Goal: Communication & Community: Answer question/provide support

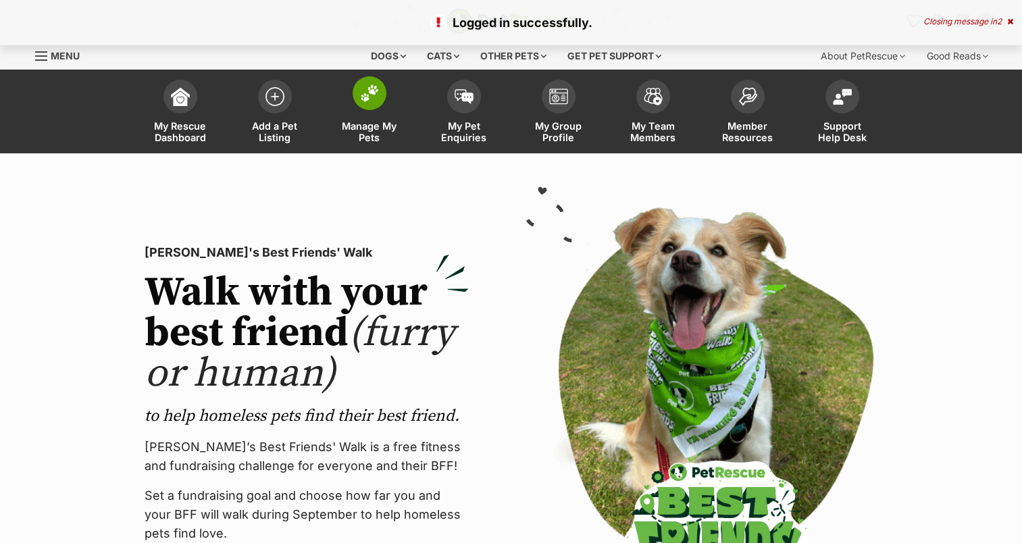
click at [370, 102] on img at bounding box center [369, 93] width 19 height 18
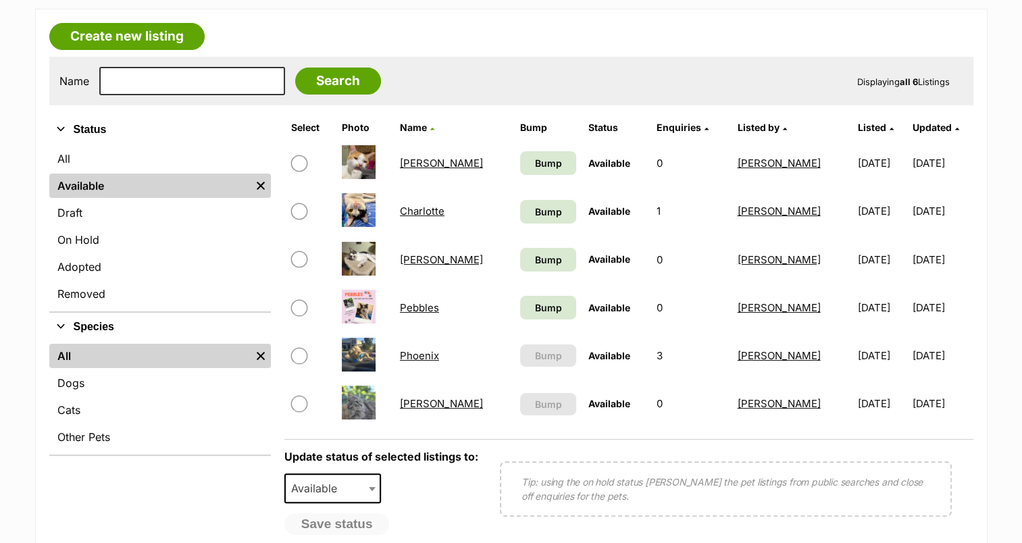
scroll to position [221, 0]
click at [415, 353] on link "Phoenix" at bounding box center [419, 354] width 39 height 13
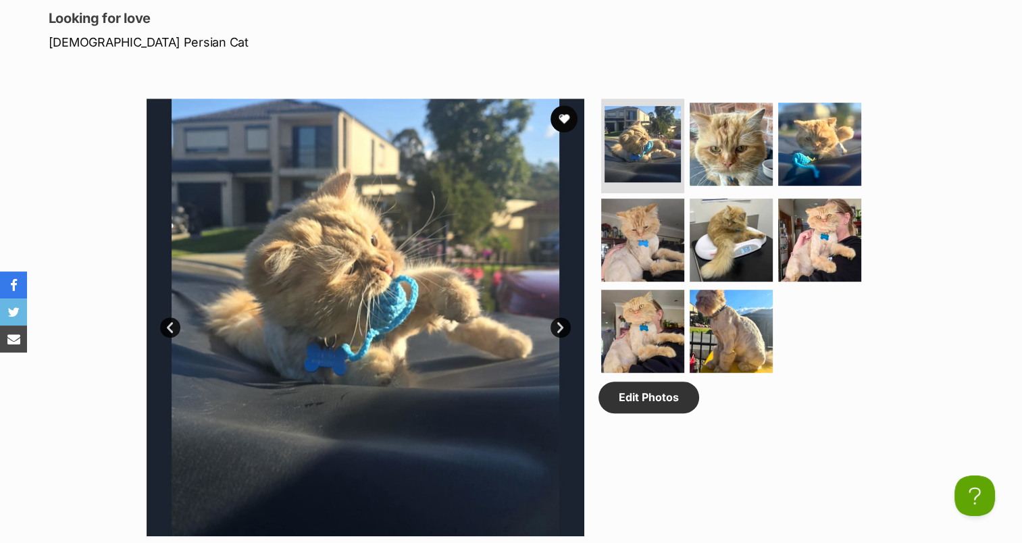
scroll to position [637, 0]
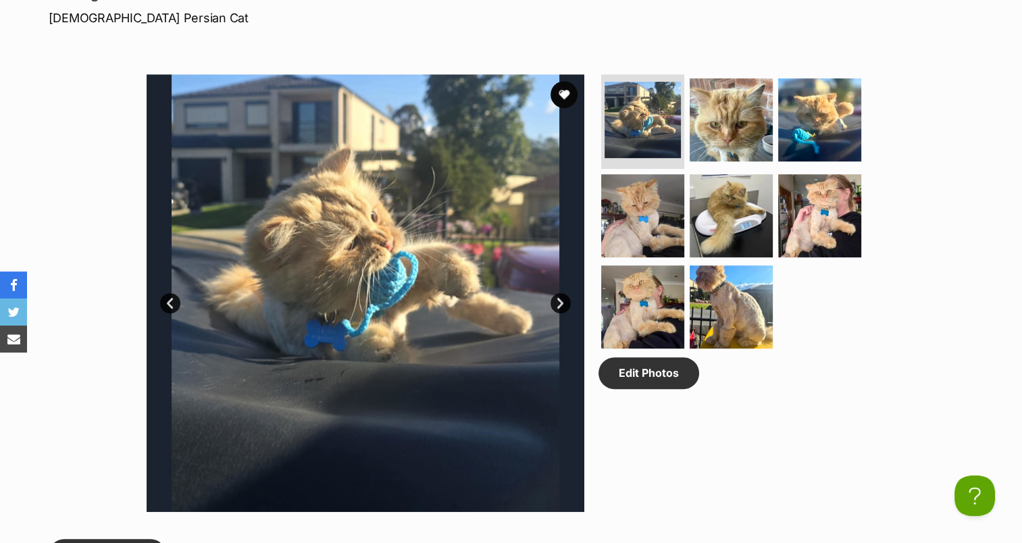
click at [565, 300] on link "Next" at bounding box center [560, 303] width 20 height 20
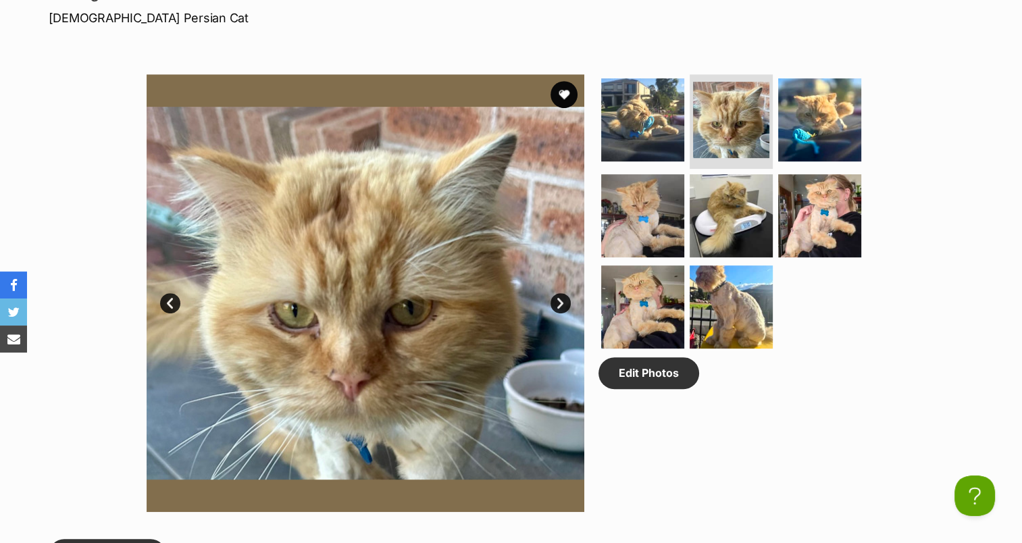
click at [565, 301] on link "Next" at bounding box center [560, 303] width 20 height 20
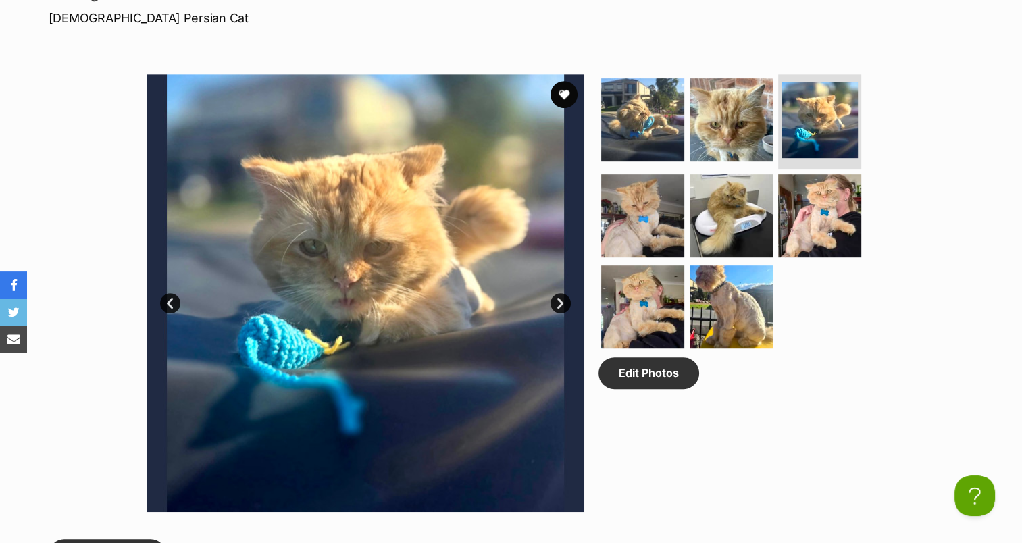
click at [565, 301] on link "Next" at bounding box center [560, 303] width 20 height 20
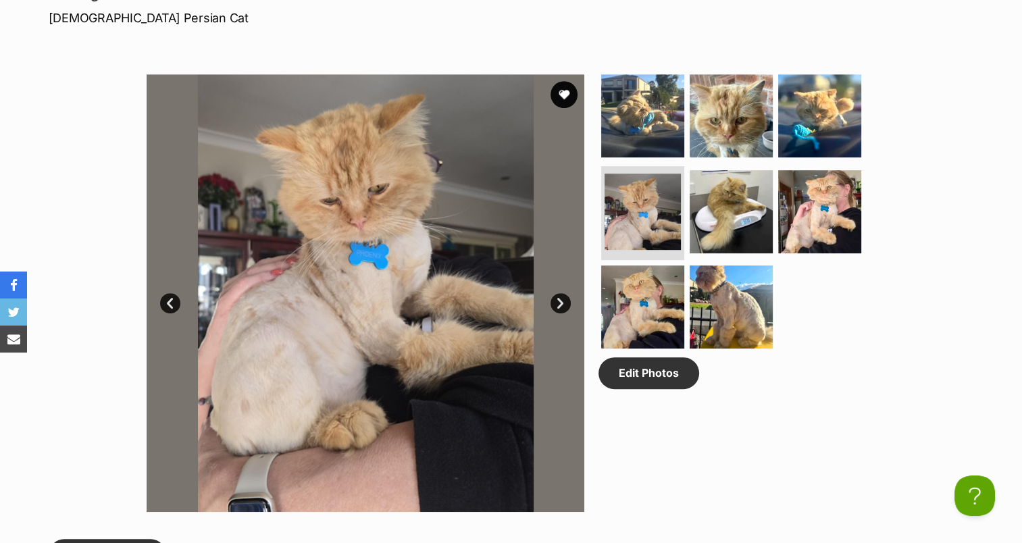
click at [565, 301] on link "Next" at bounding box center [560, 303] width 20 height 20
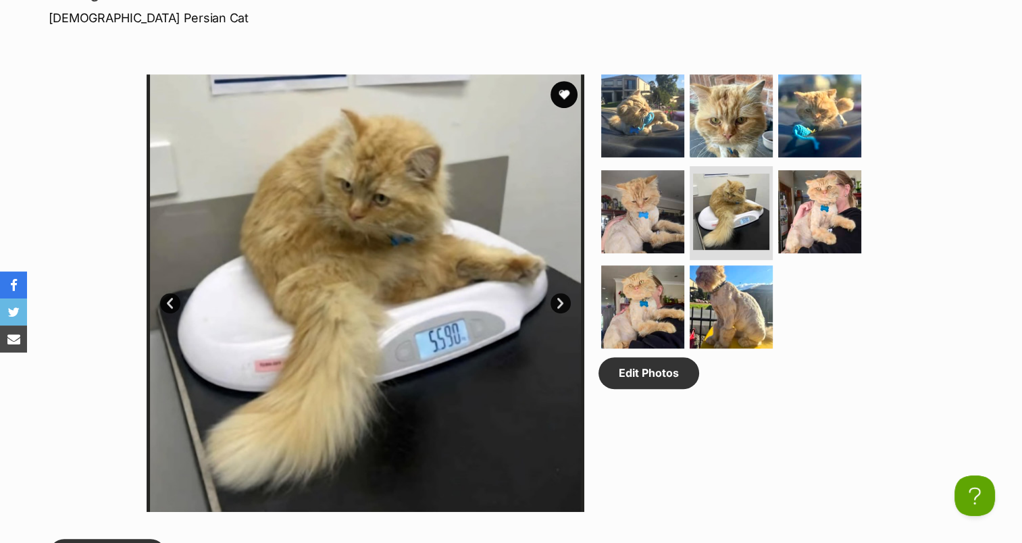
click at [565, 301] on link "Next" at bounding box center [560, 303] width 20 height 20
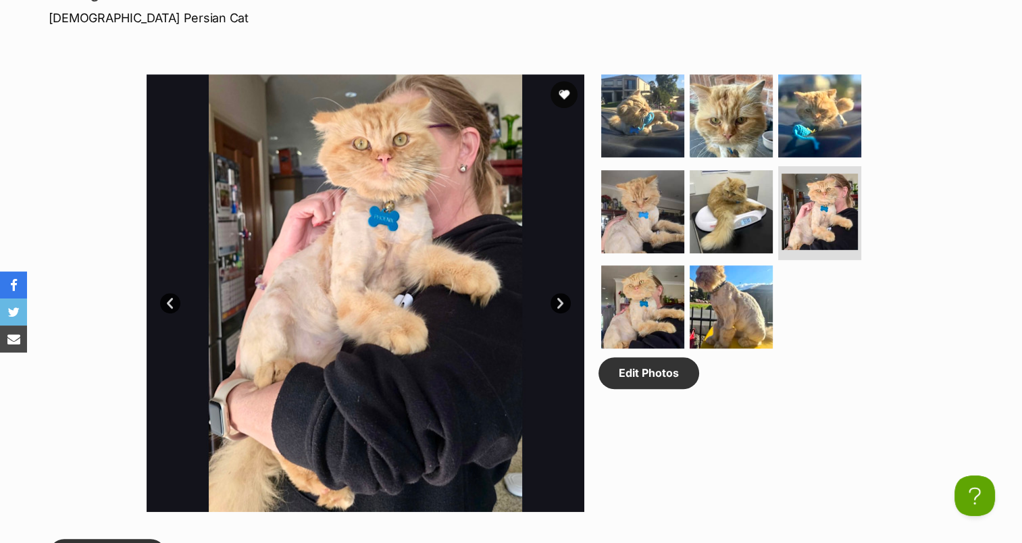
click at [565, 303] on link "Next" at bounding box center [560, 303] width 20 height 20
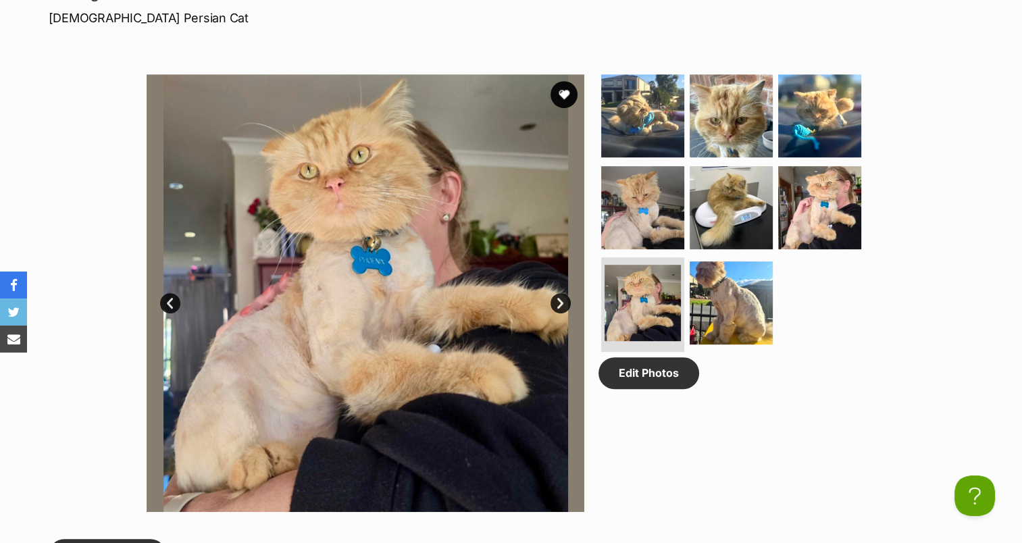
click at [565, 309] on img at bounding box center [366, 293] width 438 height 438
click at [558, 294] on link "Next" at bounding box center [560, 303] width 20 height 20
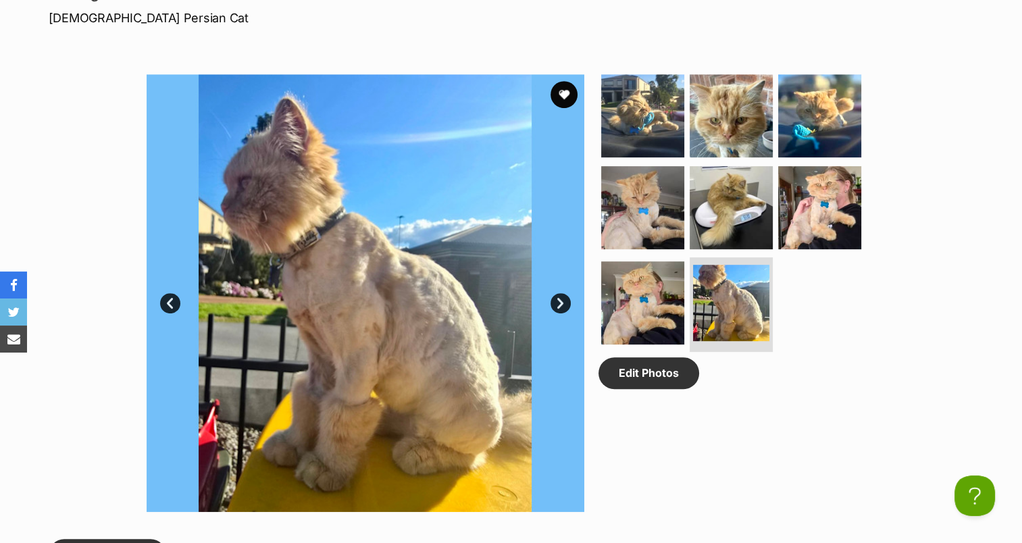
click at [558, 294] on link "Next" at bounding box center [560, 303] width 20 height 20
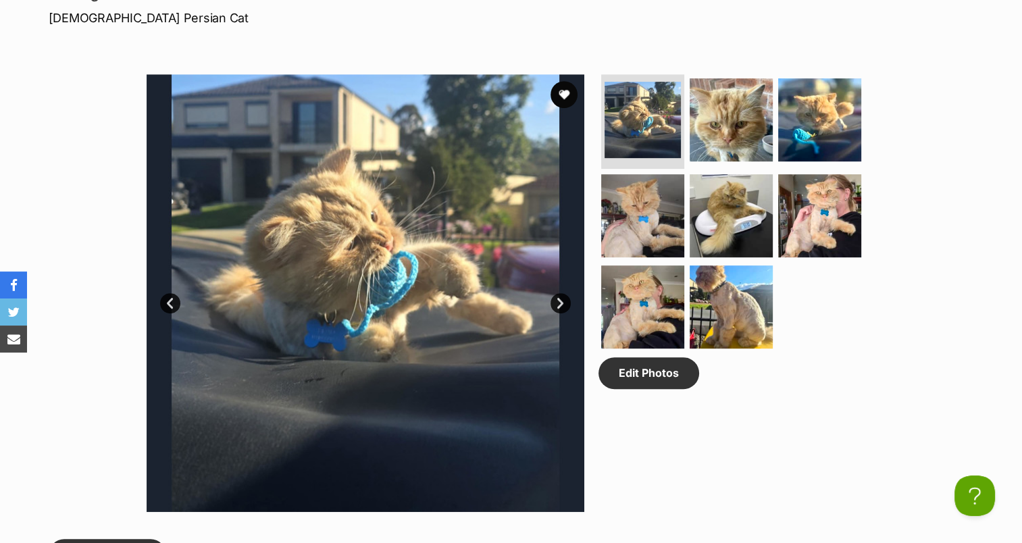
click at [558, 294] on link "Next" at bounding box center [560, 303] width 20 height 20
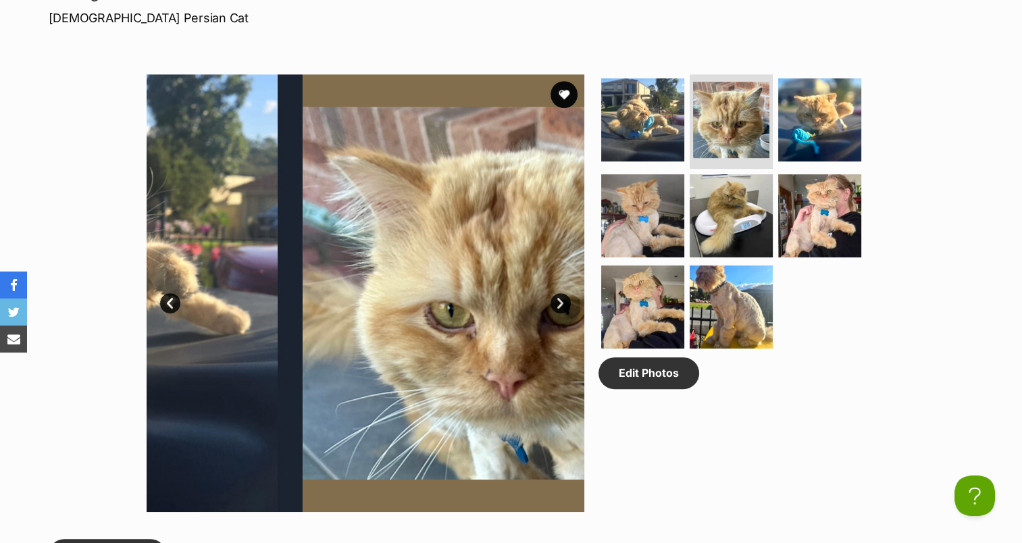
click at [871, 374] on div "Edit Photos" at bounding box center [736, 293] width 277 height 438
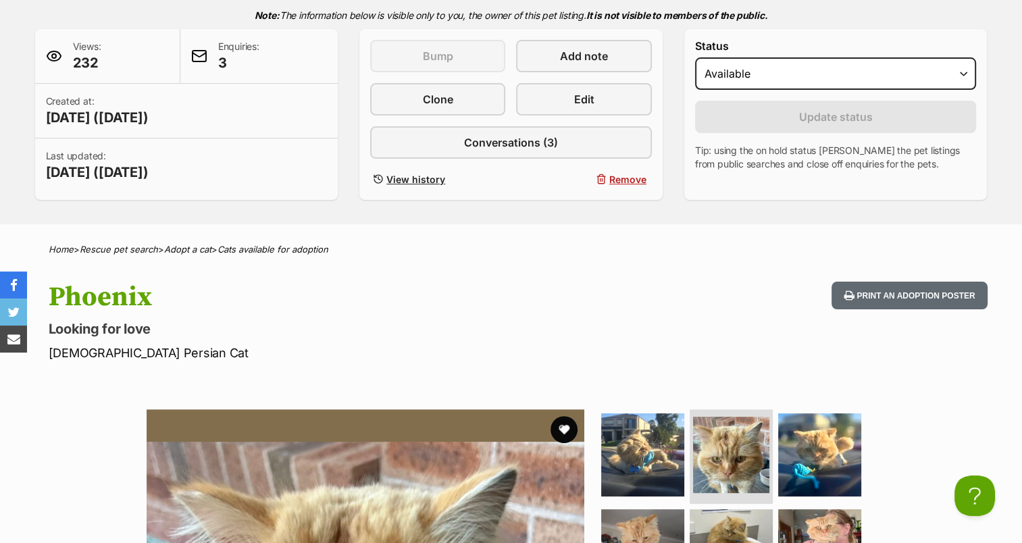
scroll to position [296, 0]
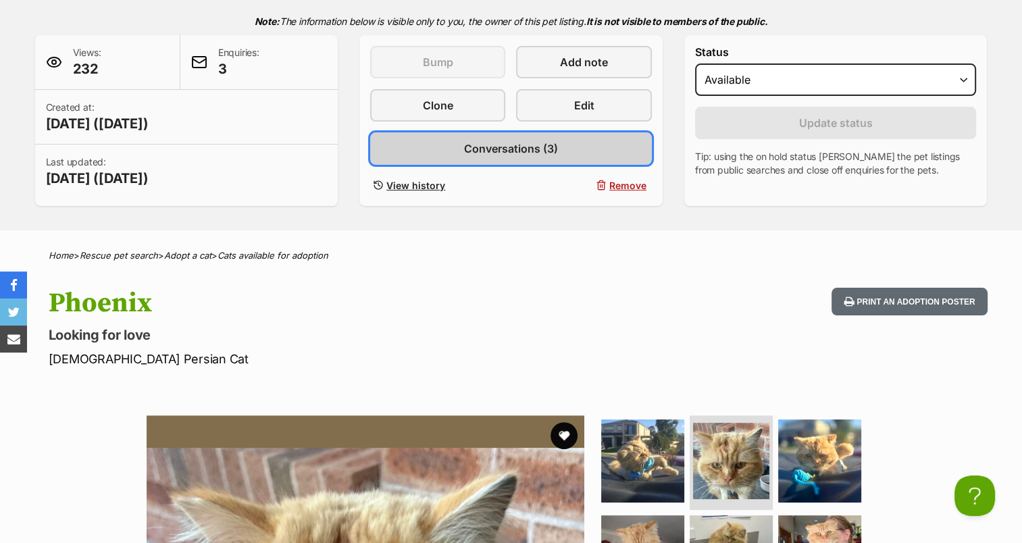
click at [595, 145] on link "Conversations (3)" at bounding box center [511, 148] width 282 height 32
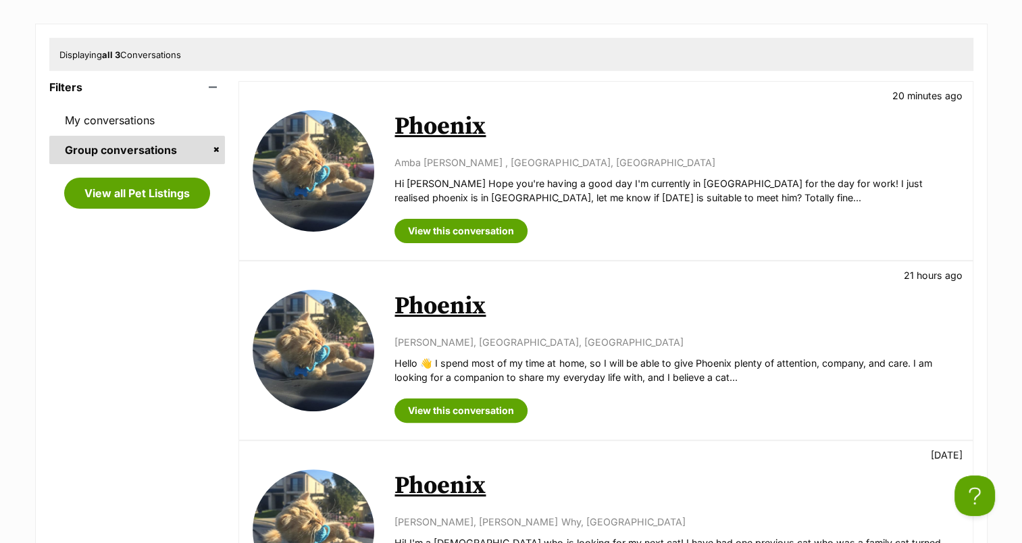
scroll to position [246, 0]
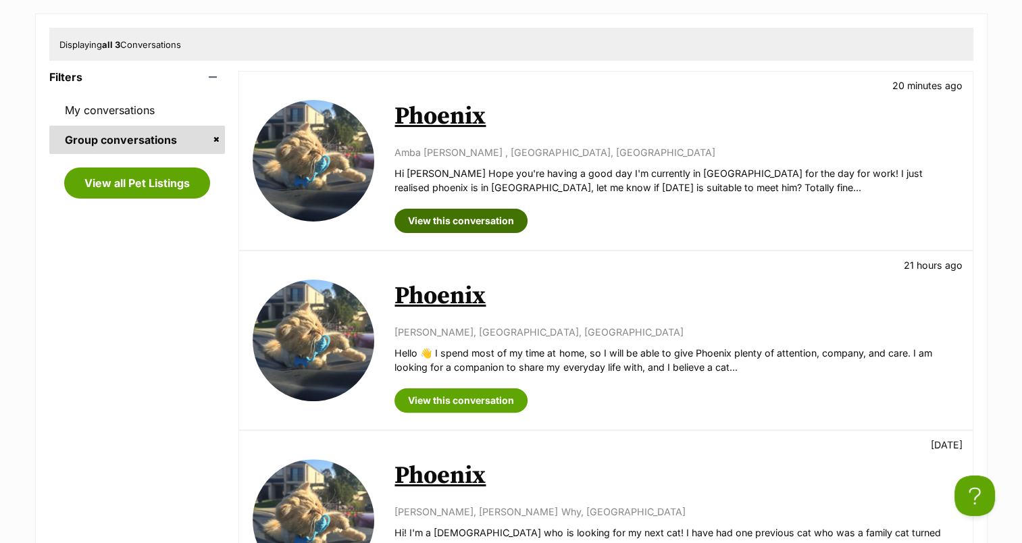
click at [485, 215] on link "View this conversation" at bounding box center [460, 221] width 133 height 24
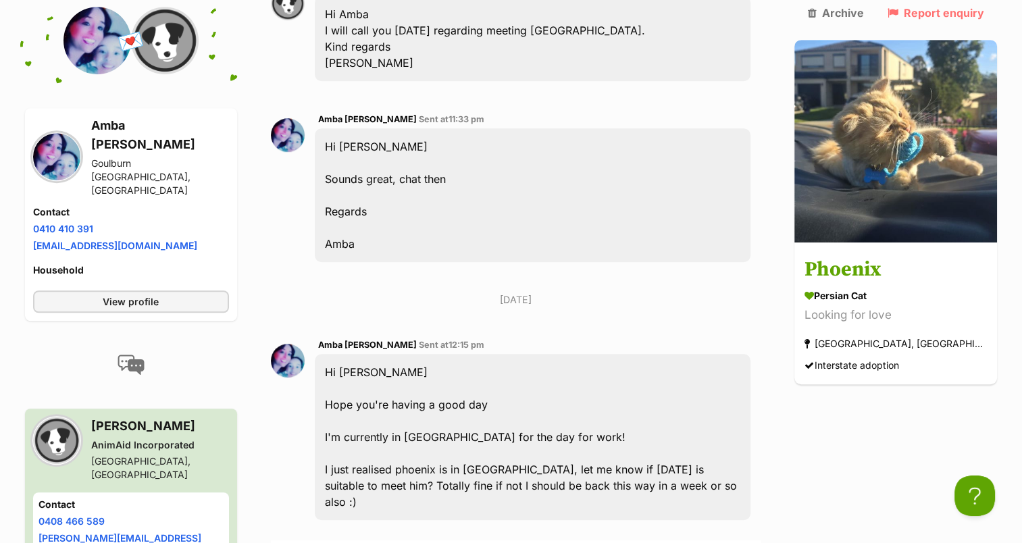
scroll to position [850, 0]
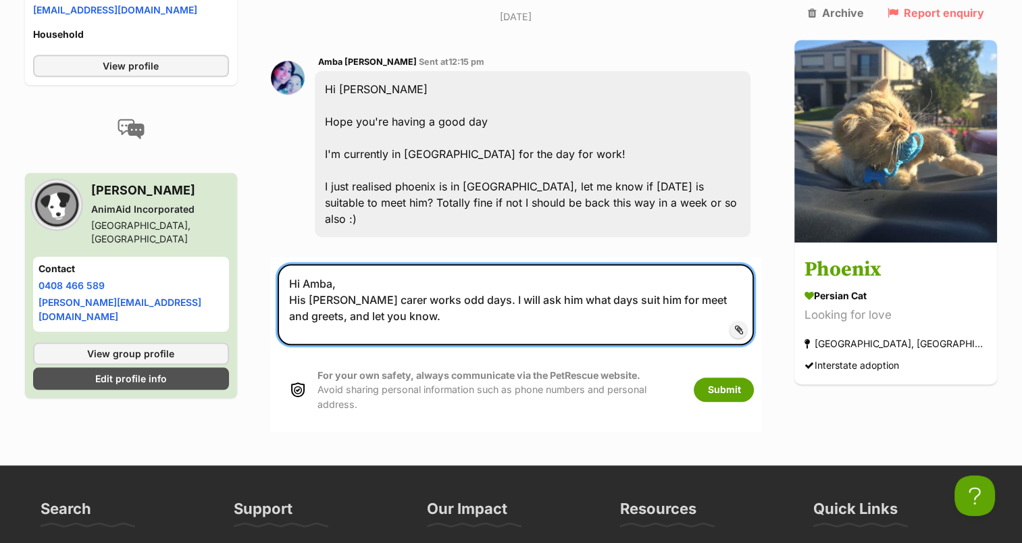
scroll to position [1106, 0]
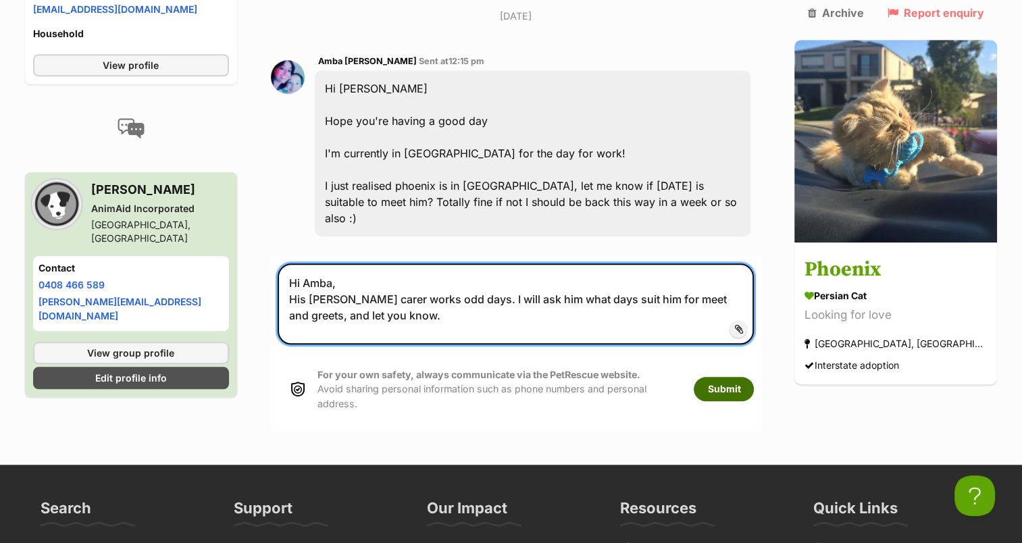
type textarea "Hi Amba, His foster carer works odd days. I will ask him what days suit him for…"
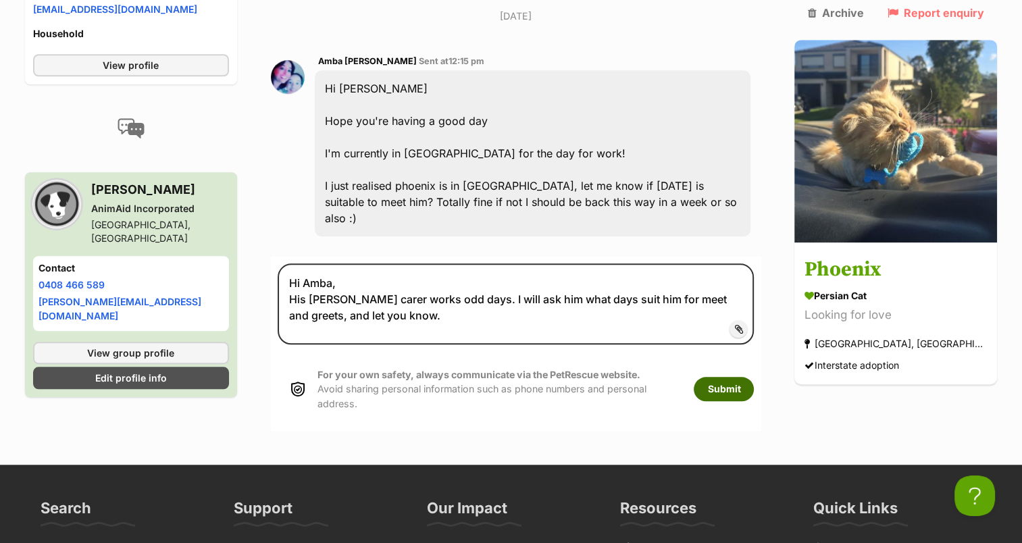
click at [749, 377] on button "Submit" at bounding box center [724, 389] width 60 height 24
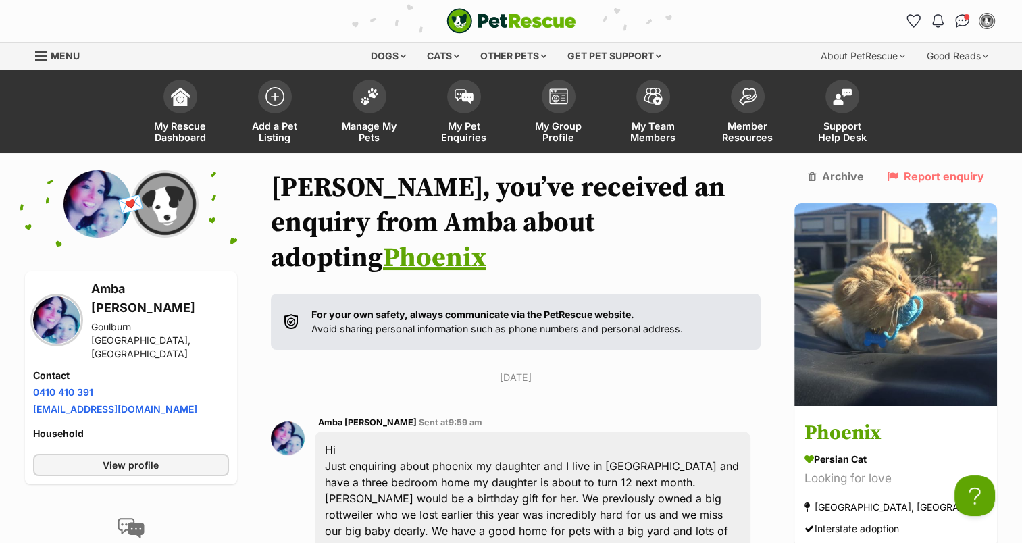
scroll to position [5, 0]
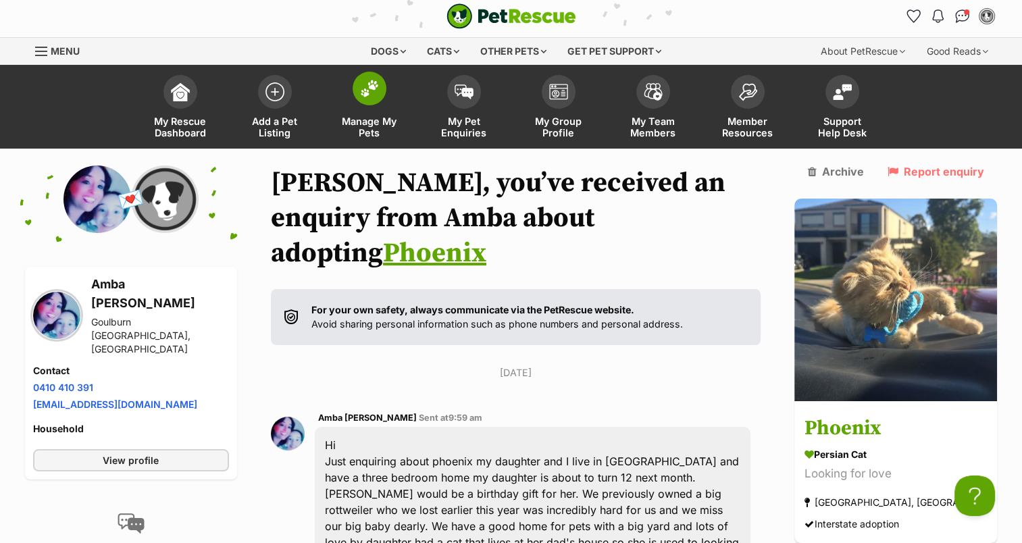
click at [377, 101] on span at bounding box center [370, 89] width 34 height 34
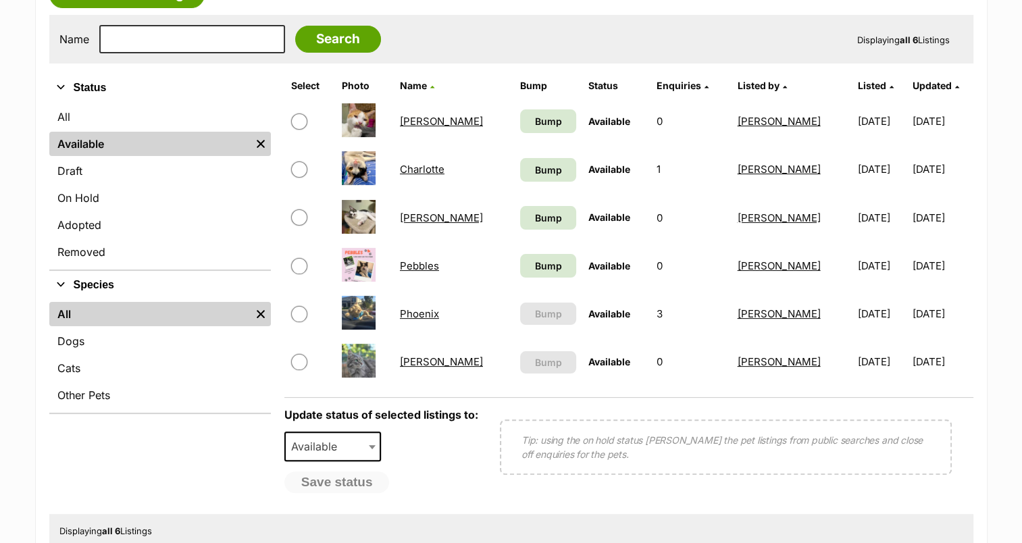
scroll to position [265, 0]
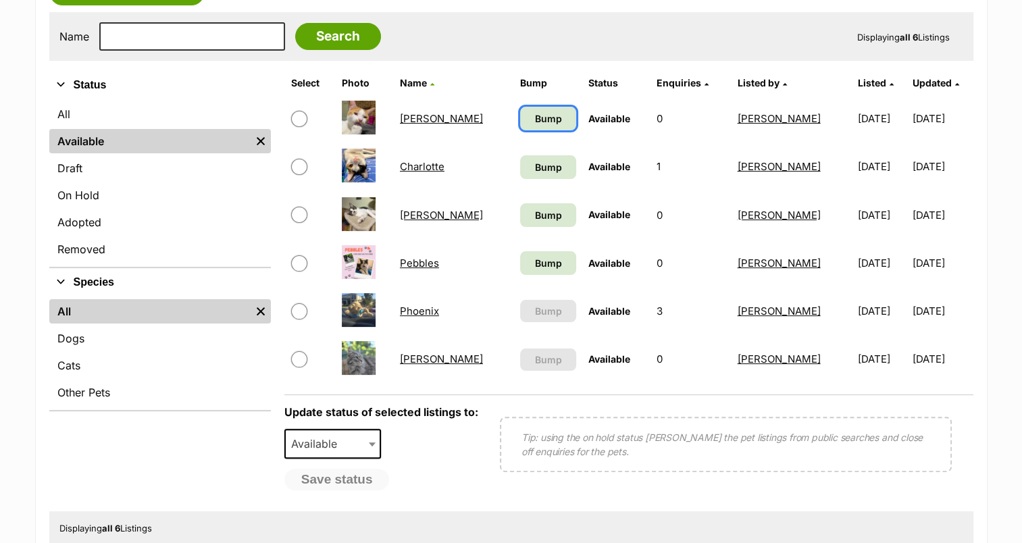
click at [534, 113] on span "Bump" at bounding box center [547, 118] width 27 height 14
click at [530, 173] on link "Bump" at bounding box center [548, 167] width 56 height 24
click at [527, 219] on link "Bump" at bounding box center [548, 215] width 56 height 24
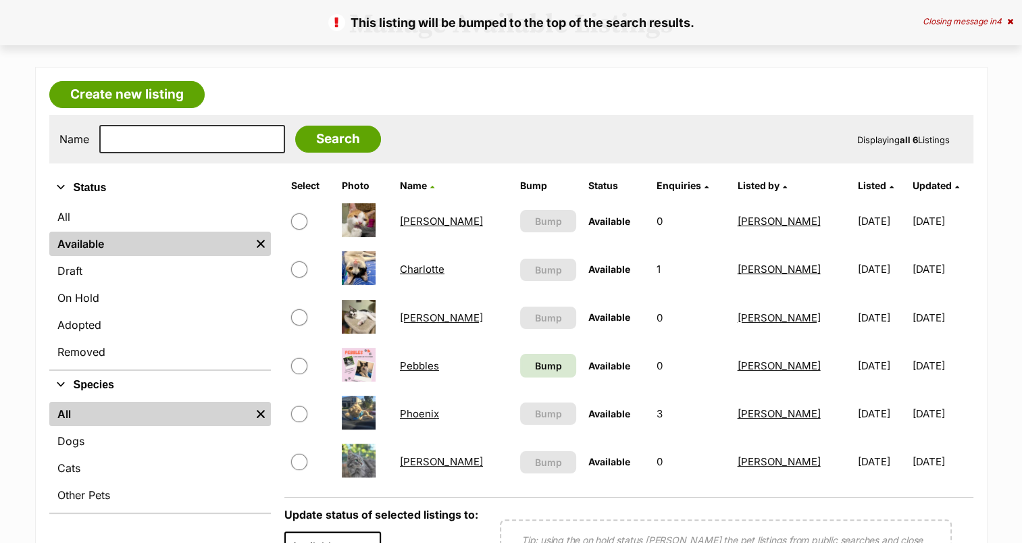
scroll to position [166, 0]
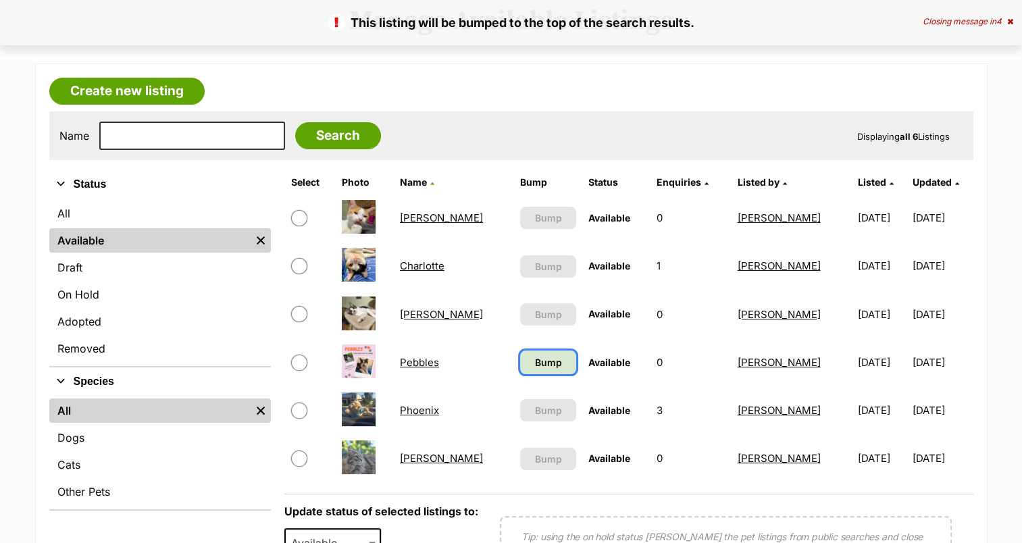
click at [534, 358] on span "Bump" at bounding box center [547, 362] width 27 height 14
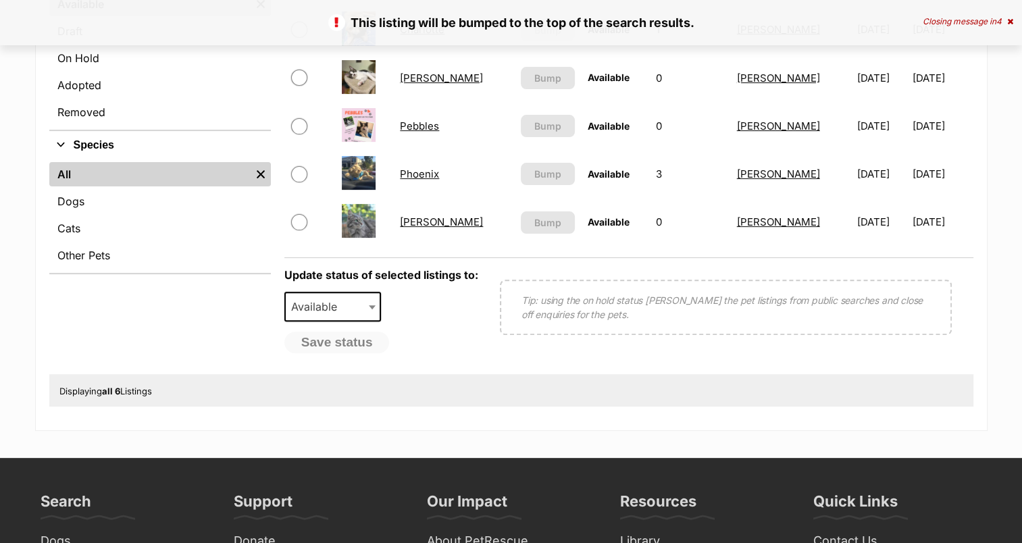
scroll to position [502, 0]
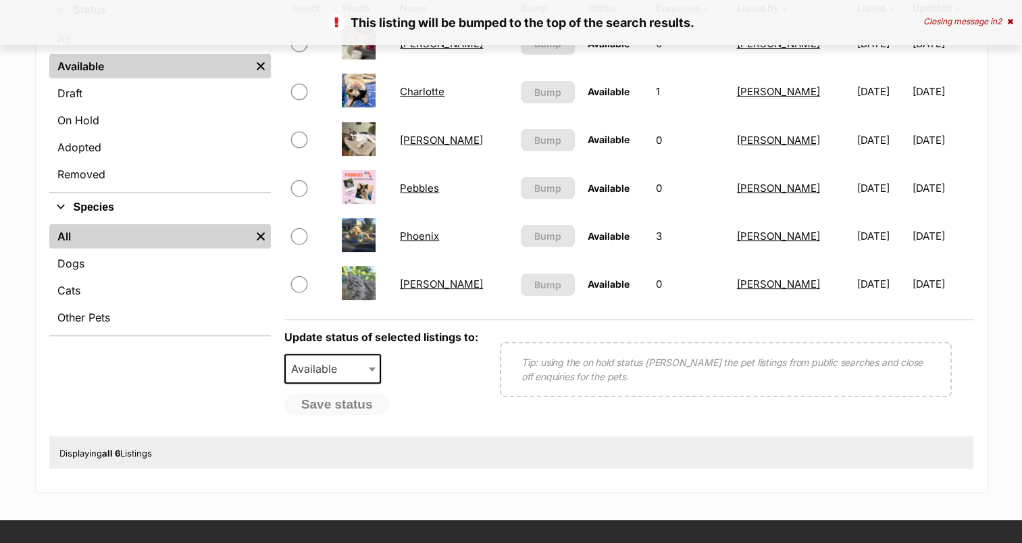
click at [978, 382] on article "Create new listing Name Search Displaying all 6 Listings Refine your search Sta…" at bounding box center [511, 191] width 952 height 604
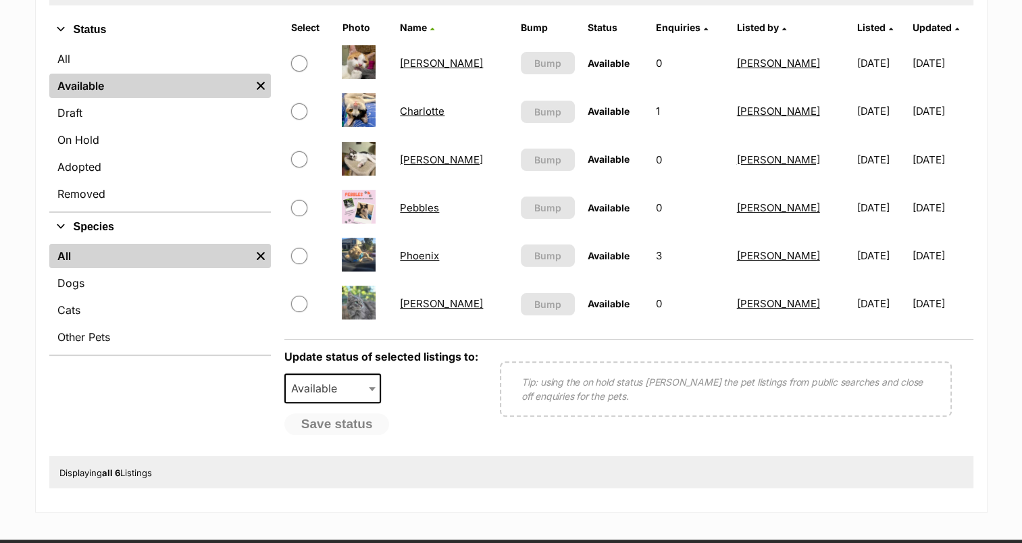
scroll to position [318, 0]
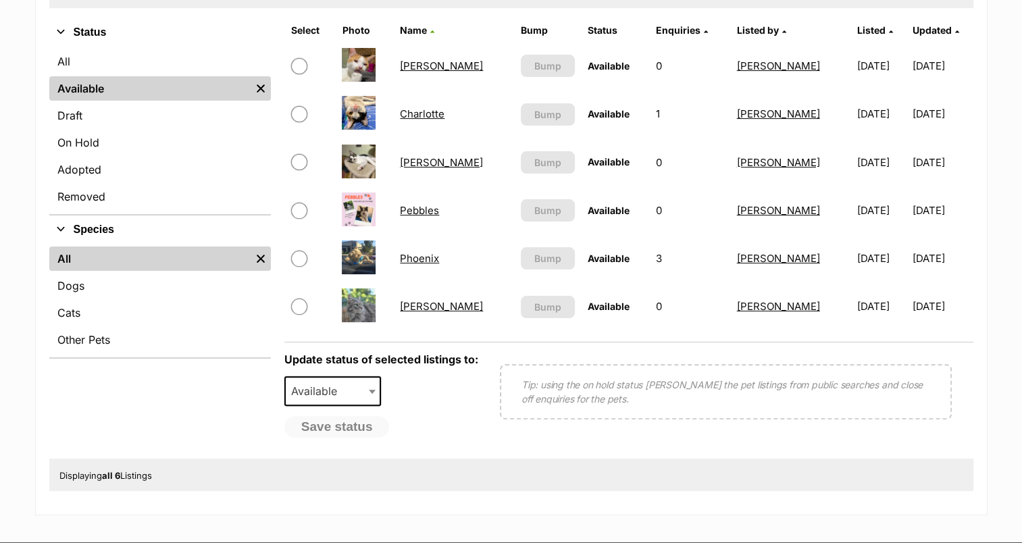
click at [362, 264] on img at bounding box center [359, 257] width 34 height 34
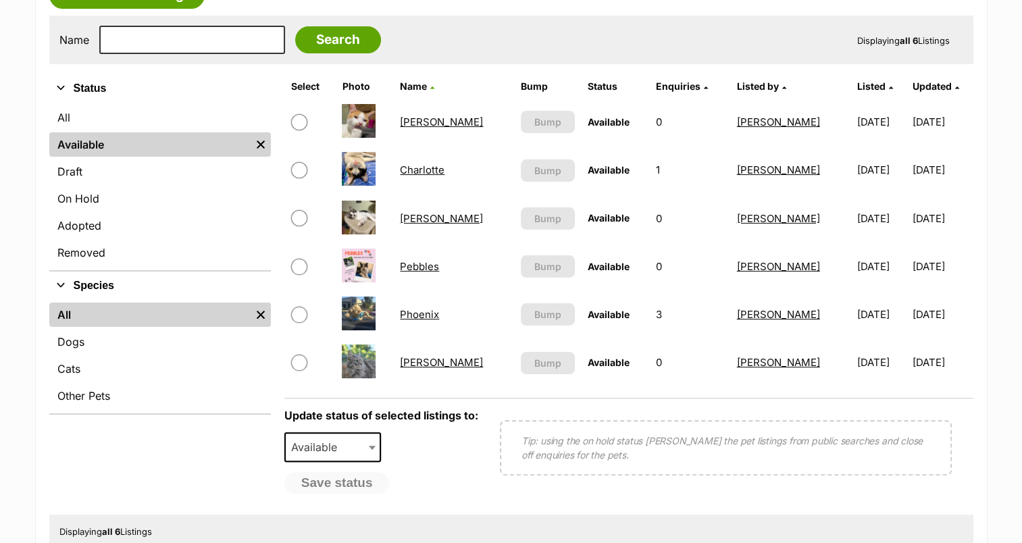
scroll to position [265, 0]
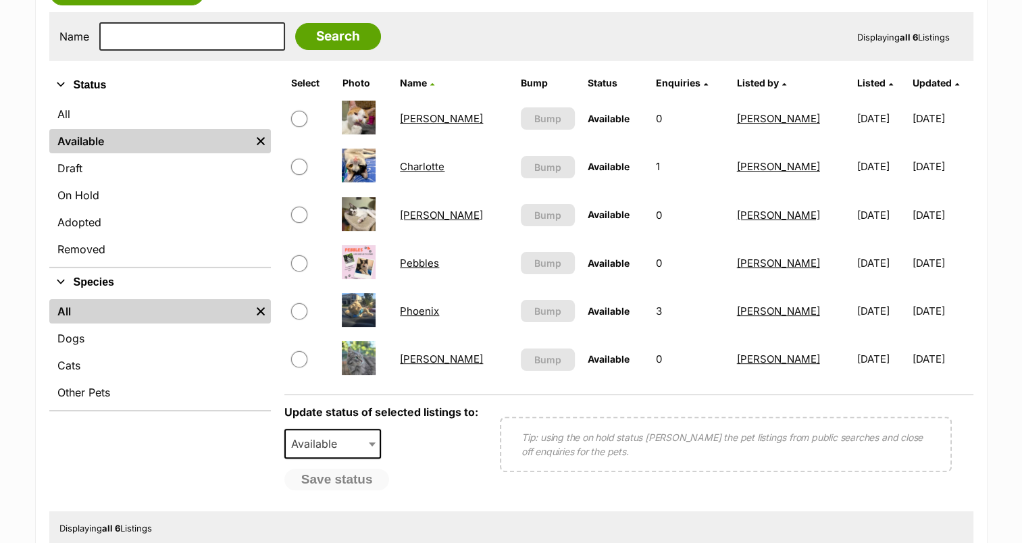
click at [417, 310] on link "Phoenix" at bounding box center [419, 311] width 39 height 13
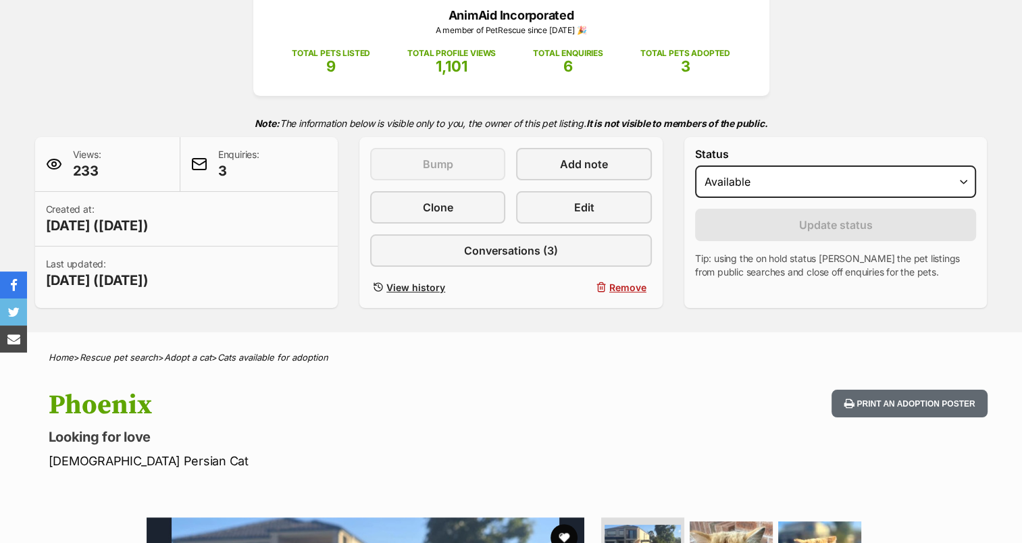
scroll to position [197, 0]
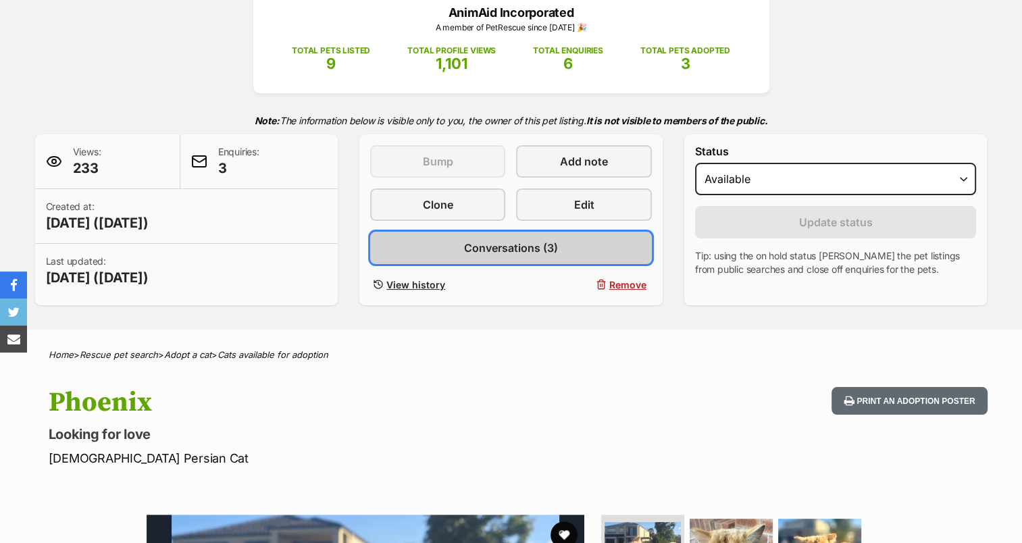
click at [587, 257] on link "Conversations (3)" at bounding box center [511, 248] width 282 height 32
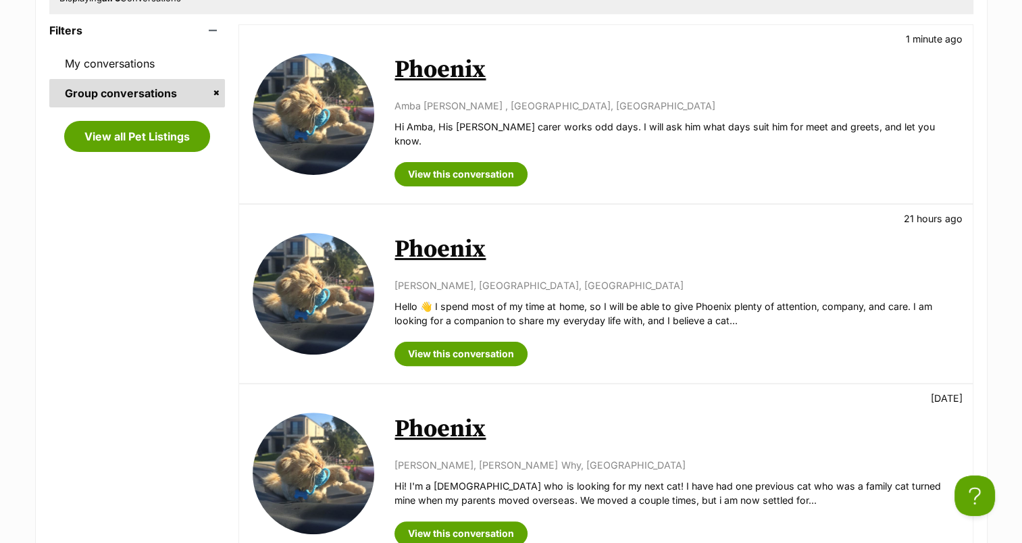
scroll to position [294, 0]
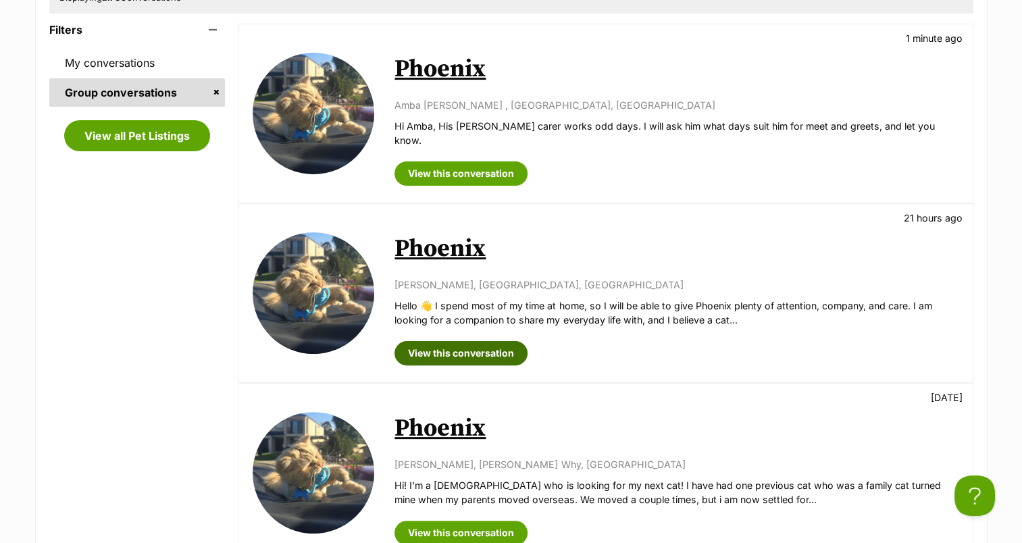
click at [513, 341] on link "View this conversation" at bounding box center [460, 353] width 133 height 24
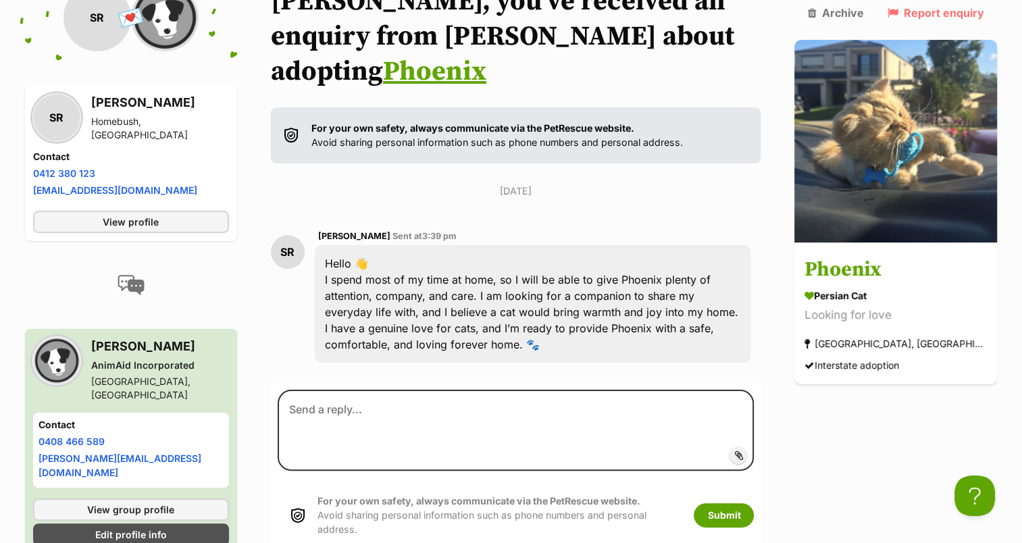
scroll to position [188, 0]
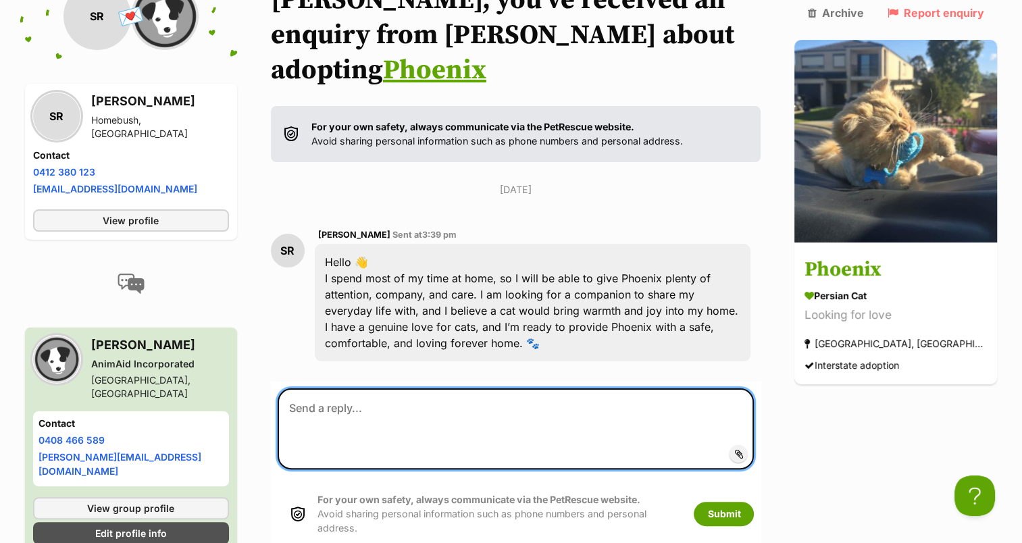
click at [362, 395] on textarea at bounding box center [516, 428] width 477 height 81
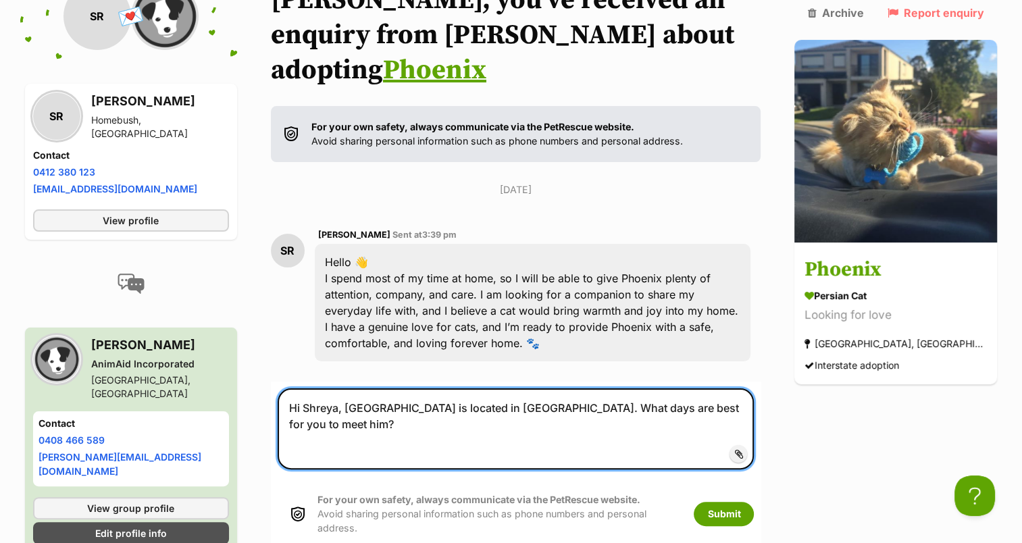
click at [752, 388] on textarea "Hi Shreya, Phoenix is located in Cmpbelltown. What days are best for you to mee…" at bounding box center [516, 428] width 477 height 81
type textarea "Hi Shreya, [GEOGRAPHIC_DATA] is located in [GEOGRAPHIC_DATA]. What days are bes…"
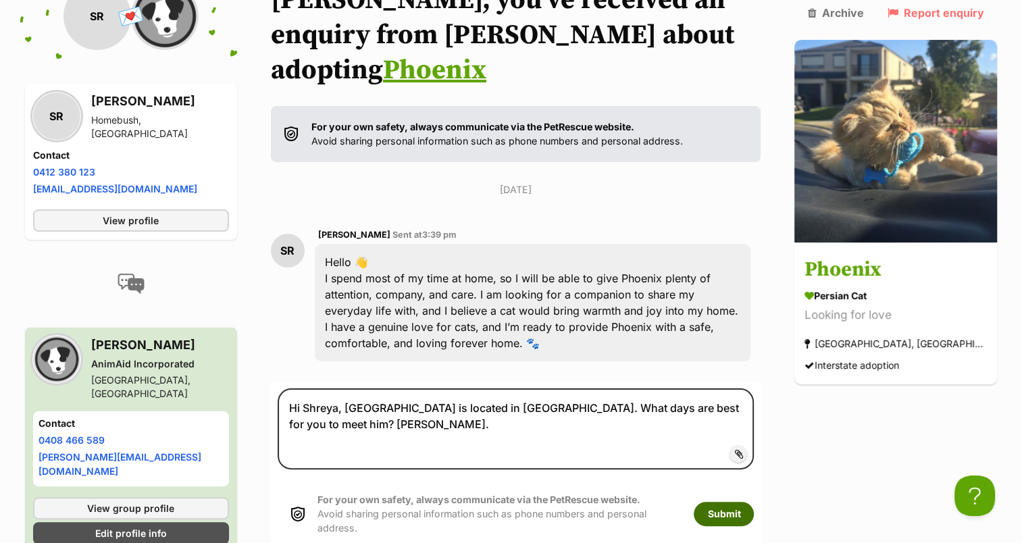
click at [751, 502] on button "Submit" at bounding box center [724, 514] width 60 height 24
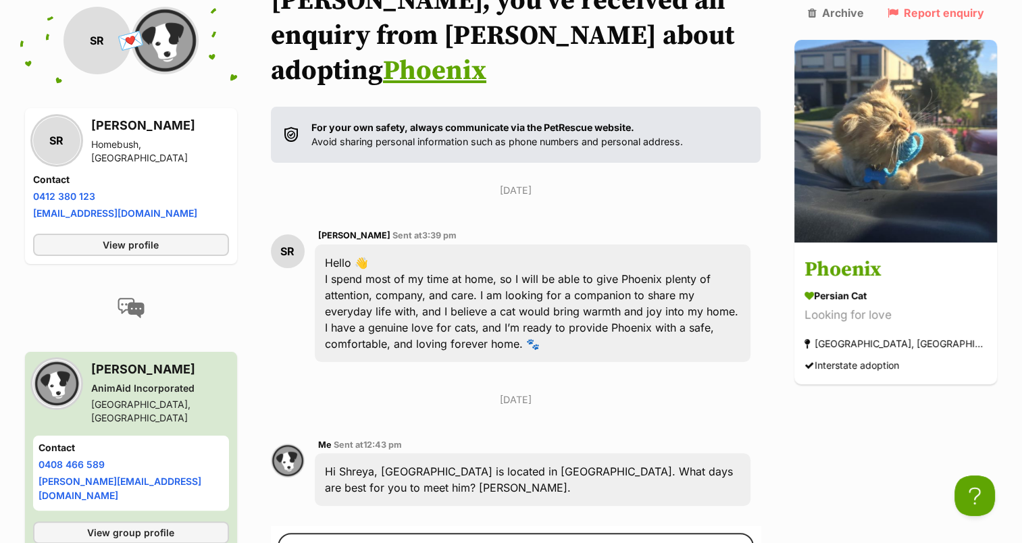
click at [535, 183] on div "[DATE] SR [PERSON_NAME] Sent at 3:39 pm Hello 👋 I spend most of my time at home…" at bounding box center [516, 350] width 490 height 334
click at [481, 35] on h1 "JOANNE, you’ve received an enquiry from Shreya about adopting Phoenix" at bounding box center [516, 35] width 490 height 105
click at [533, 183] on p "Wednesday, 27 August 2025" at bounding box center [516, 190] width 490 height 14
click at [494, 183] on div "Wednesday, 27 August 2025 SR Shreya Rimal Sent at 3:39 pm Hello 👋 I spend most …" at bounding box center [516, 350] width 490 height 334
click at [798, 488] on div "Back to all conversations 💌 Conversation participant details SR SR Shreya Rimal…" at bounding box center [511, 341] width 993 height 717
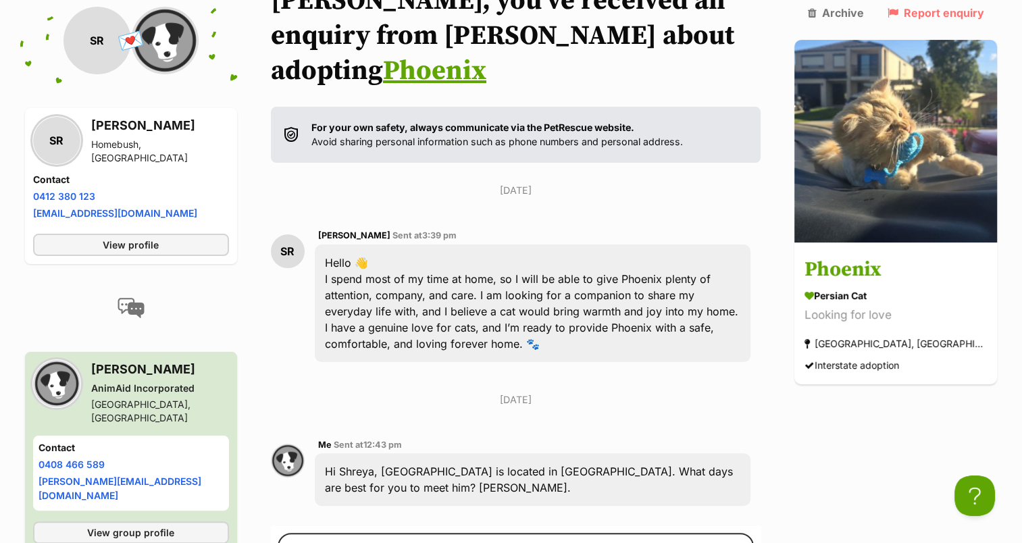
click at [837, 444] on div "Back to all conversations 💌 Conversation participant details SR SR Shreya Rimal…" at bounding box center [511, 341] width 993 height 717
click at [648, 338] on div "Wednesday, 27 August 2025 SR Shreya Rimal Sent at 3:39 pm Hello 👋 I spend most …" at bounding box center [516, 350] width 490 height 334
click at [486, 54] on link "Phoenix" at bounding box center [434, 71] width 103 height 34
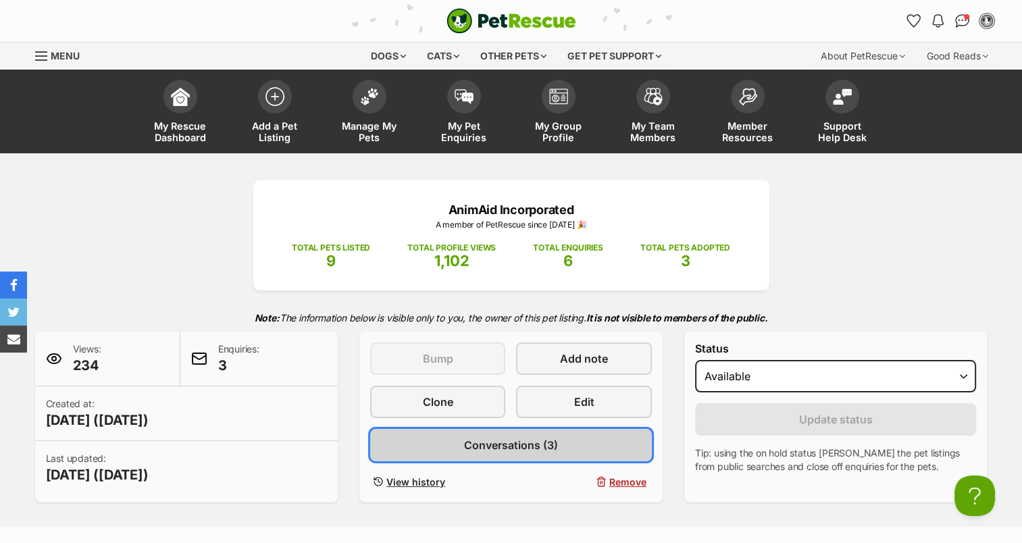
click at [517, 457] on link "Conversations (3)" at bounding box center [511, 445] width 282 height 32
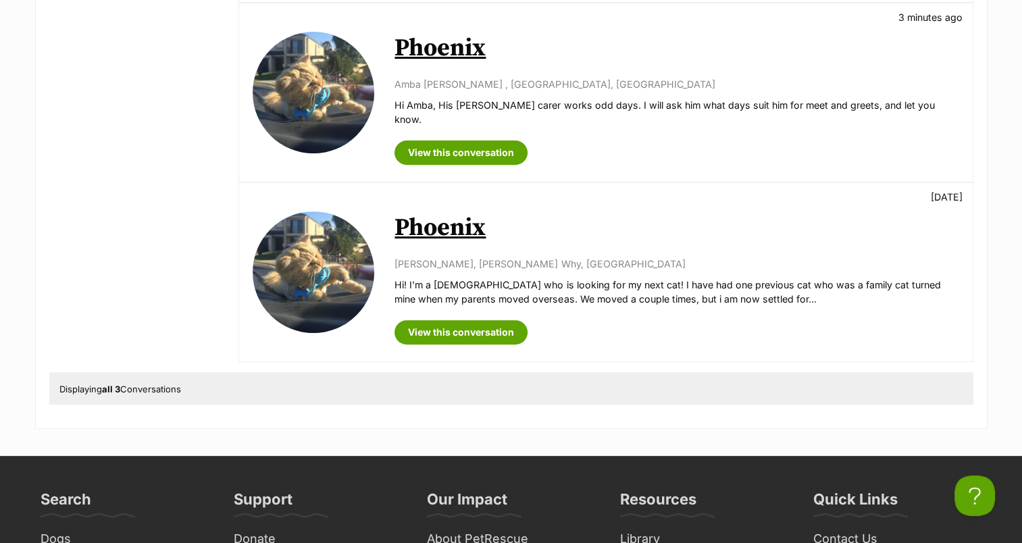
scroll to position [496, 0]
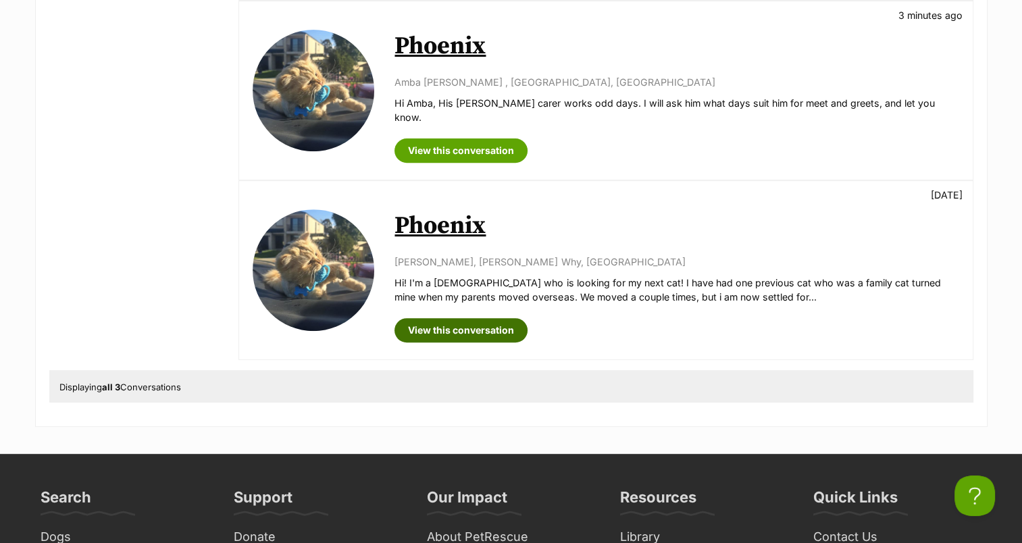
click at [505, 318] on link "View this conversation" at bounding box center [460, 330] width 133 height 24
click at [435, 318] on link "View this conversation" at bounding box center [460, 330] width 133 height 24
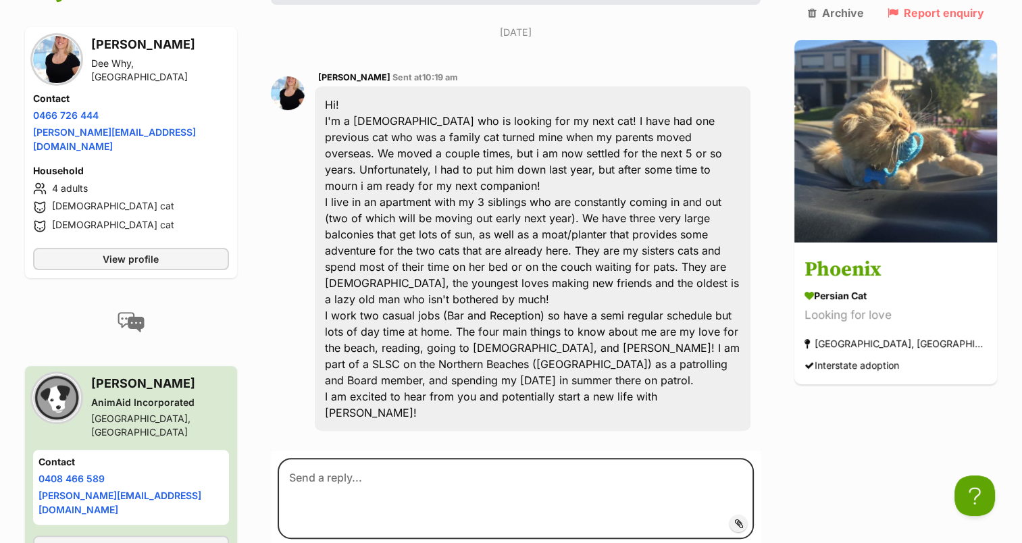
scroll to position [347, 0]
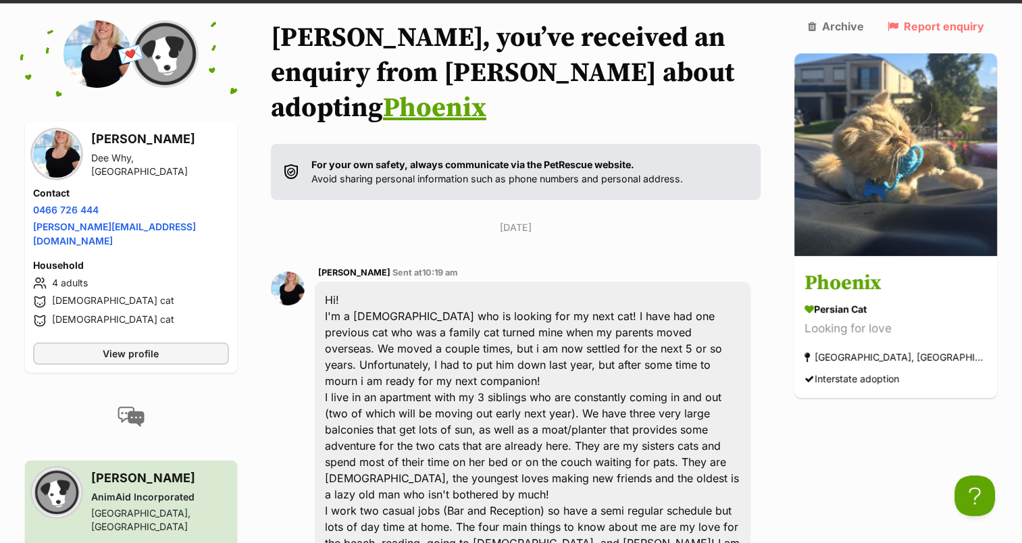
scroll to position [263, 0]
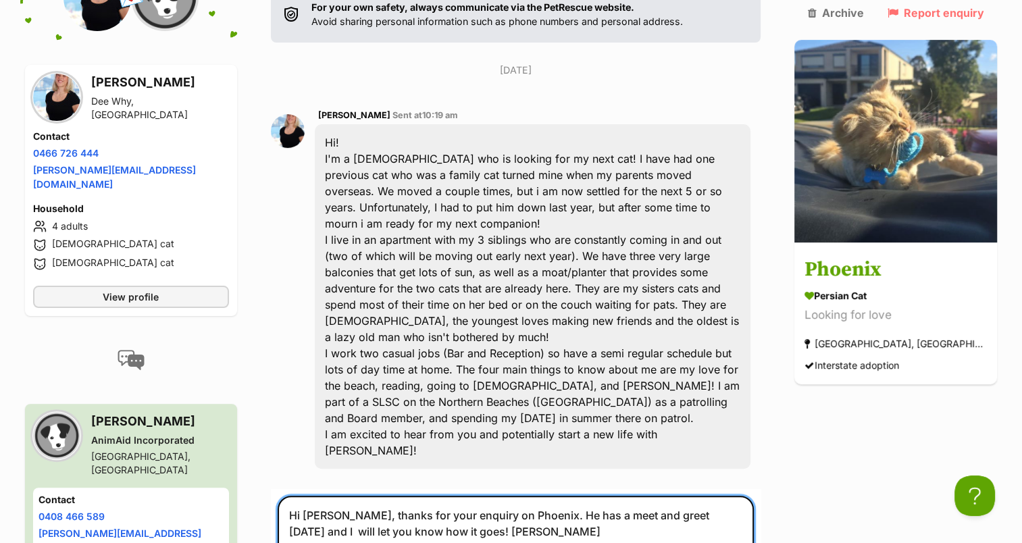
scroll to position [320, 0]
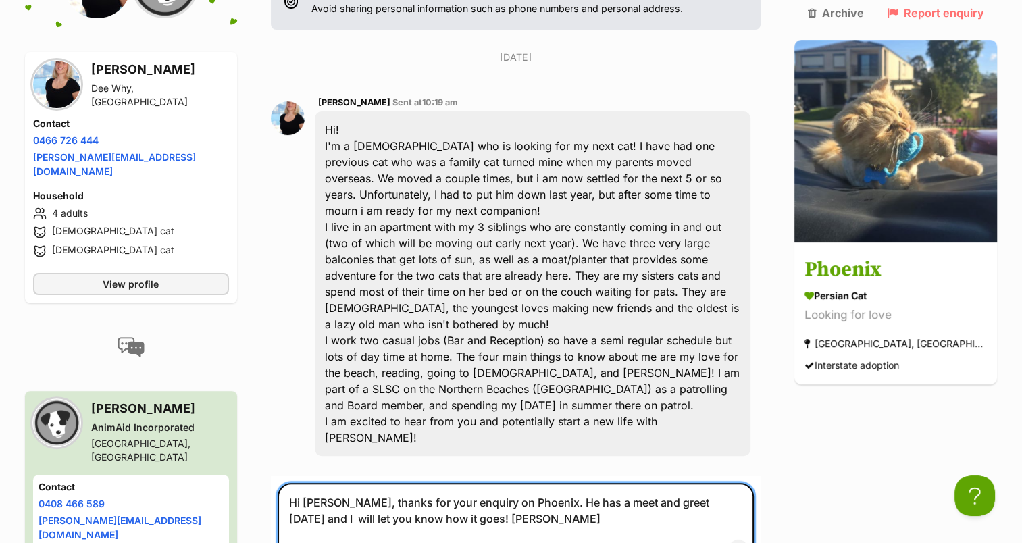
type textarea "Hi [PERSON_NAME], thanks for your enquiry on Phoenix. He has a meet and greet […"
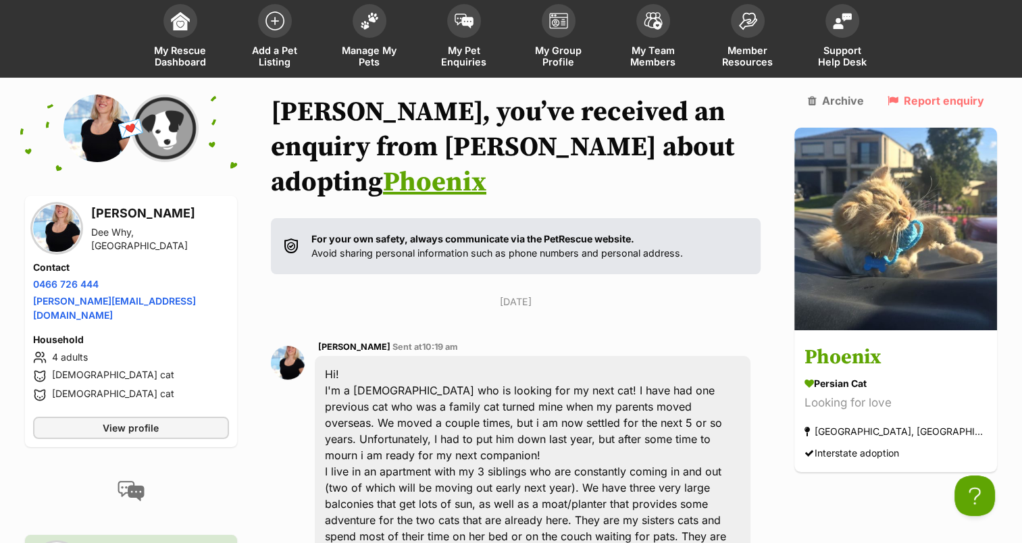
scroll to position [78, 0]
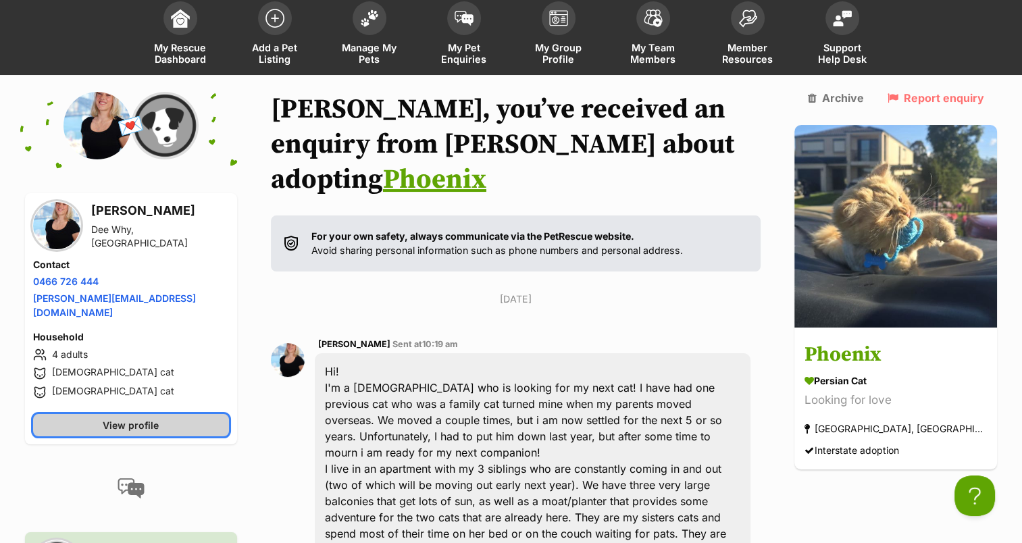
click at [219, 414] on link "View profile" at bounding box center [131, 425] width 196 height 22
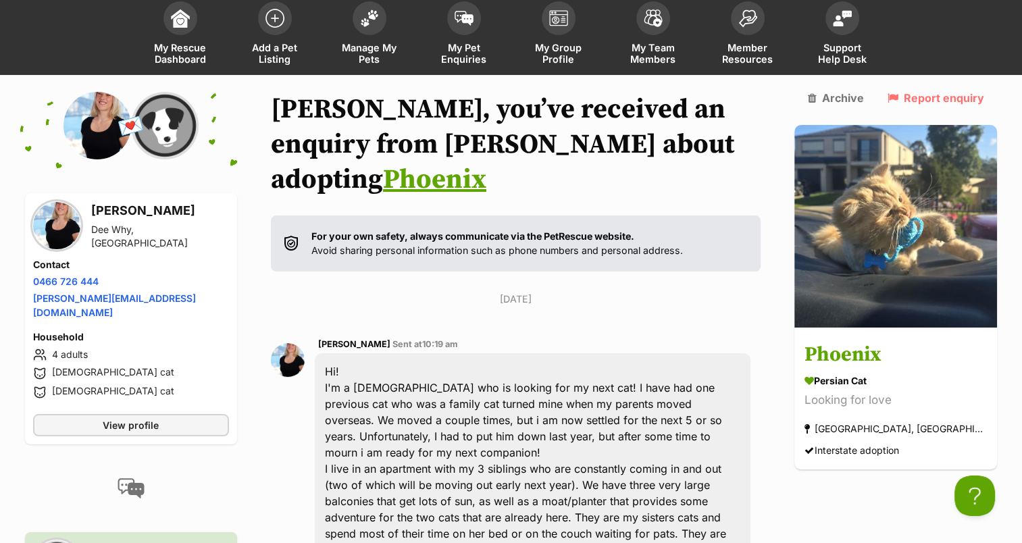
click at [486, 163] on link "Phoenix" at bounding box center [434, 180] width 103 height 34
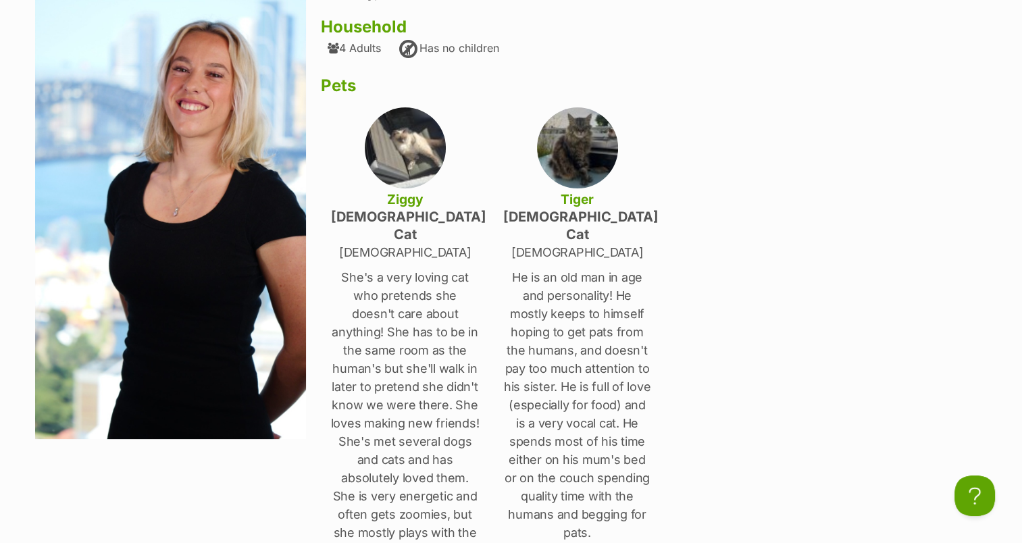
scroll to position [224, 0]
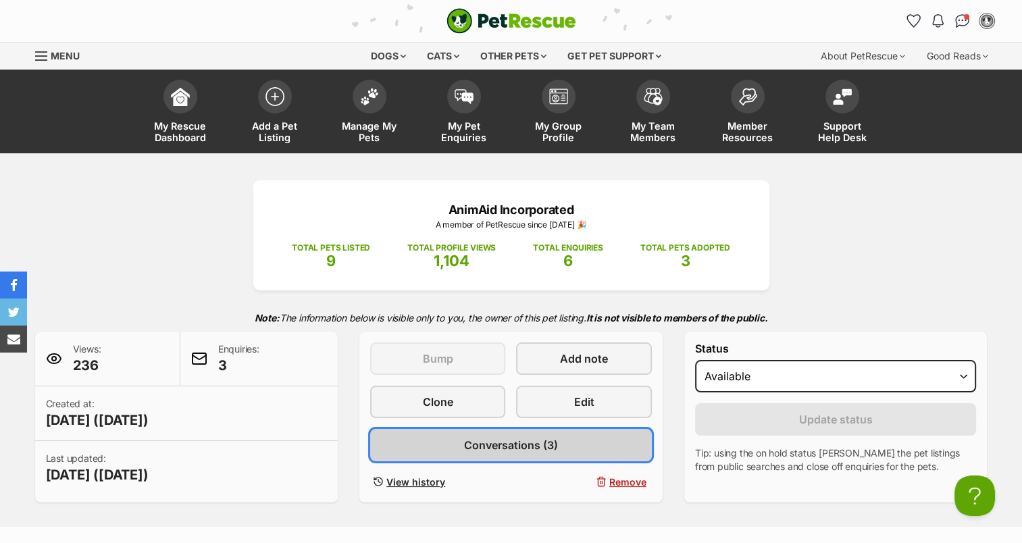
click at [484, 450] on span "Conversations (3)" at bounding box center [511, 445] width 94 height 16
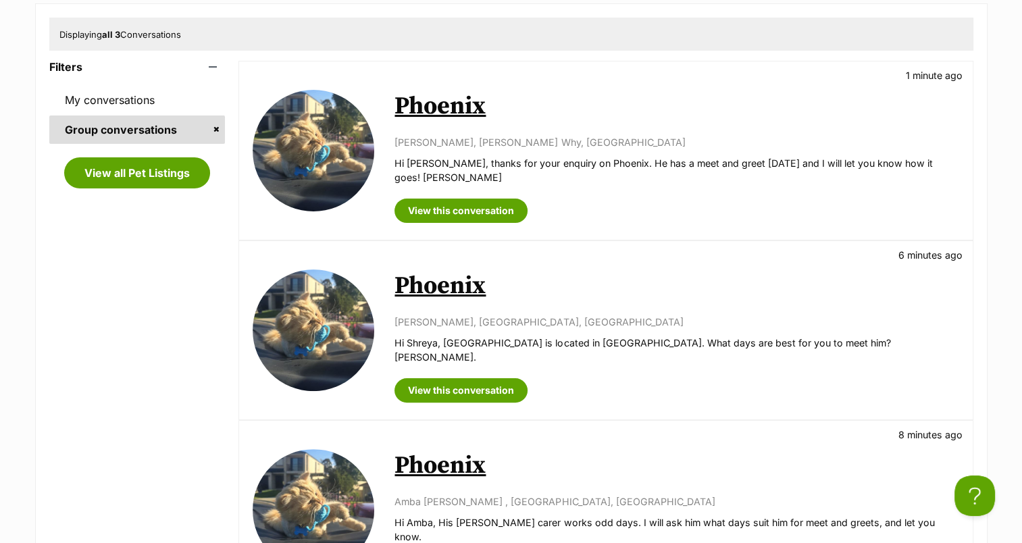
scroll to position [259, 0]
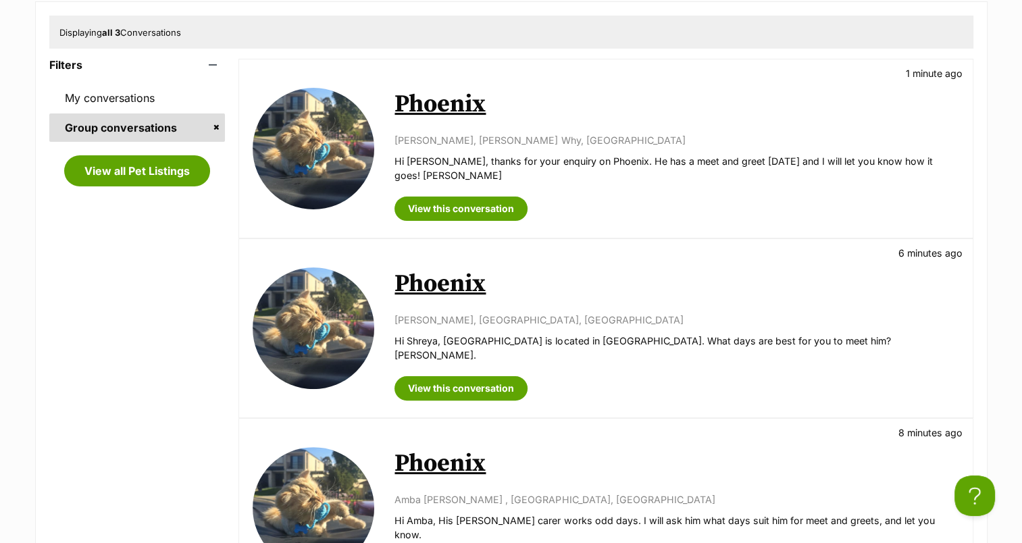
click at [421, 113] on link "Phoenix" at bounding box center [439, 104] width 91 height 30
click at [438, 296] on link "Phoenix" at bounding box center [439, 284] width 91 height 30
click at [412, 456] on link "Phoenix" at bounding box center [439, 463] width 91 height 30
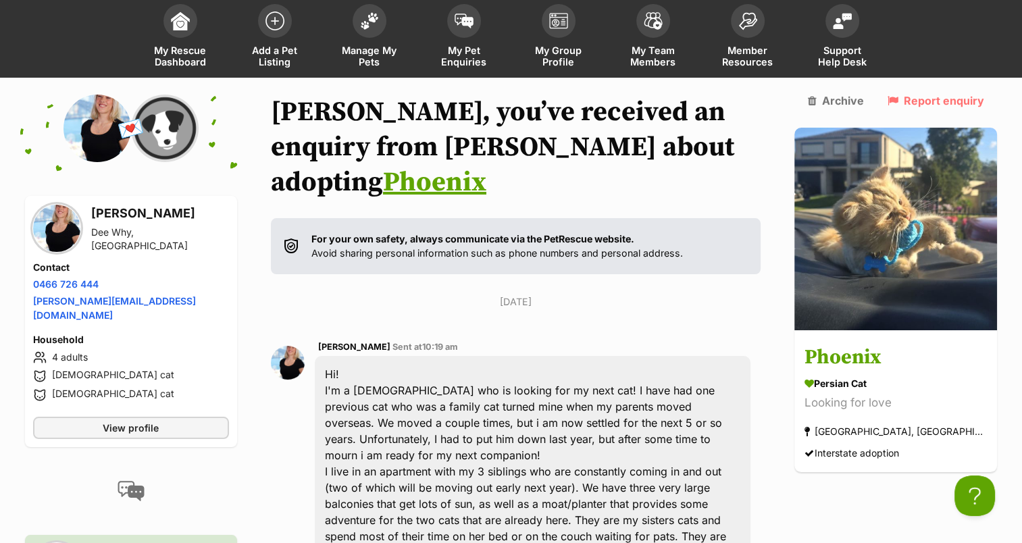
scroll to position [76, 0]
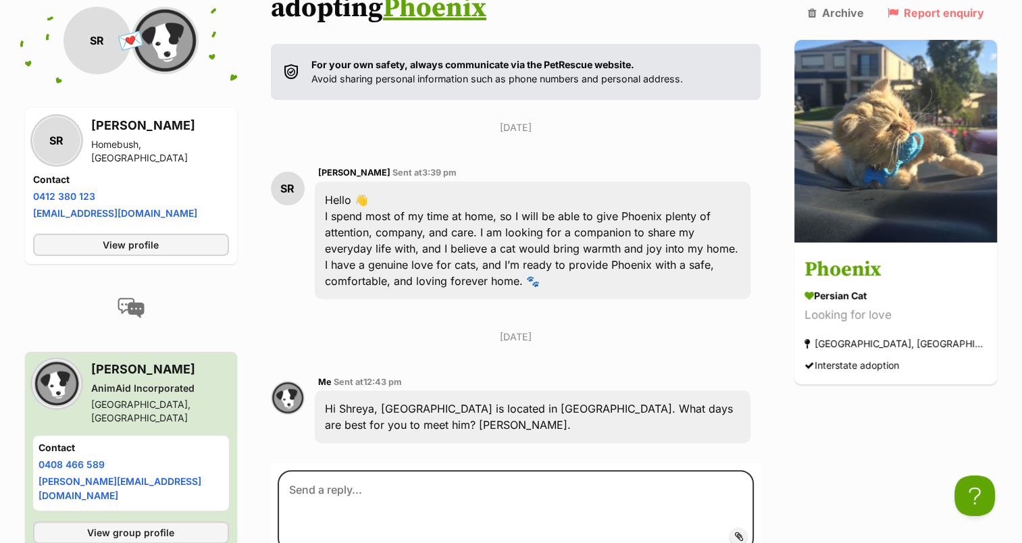
scroll to position [351, 0]
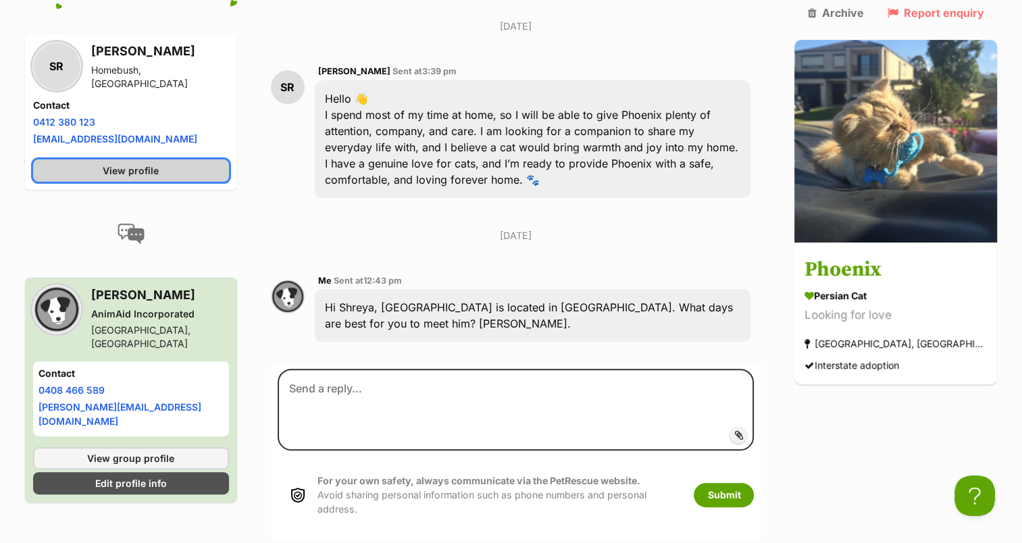
click at [68, 160] on link "View profile" at bounding box center [131, 171] width 196 height 22
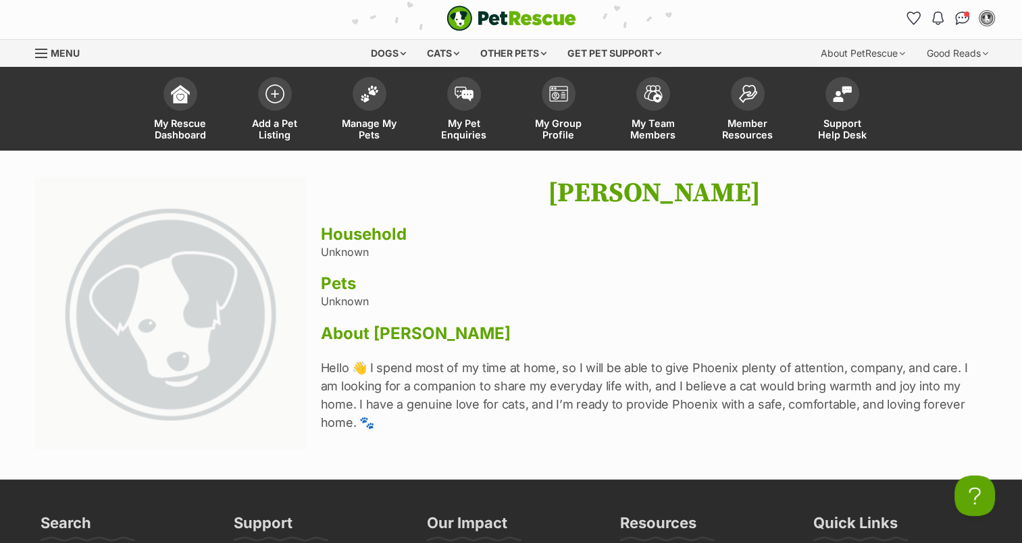
scroll to position [1, 0]
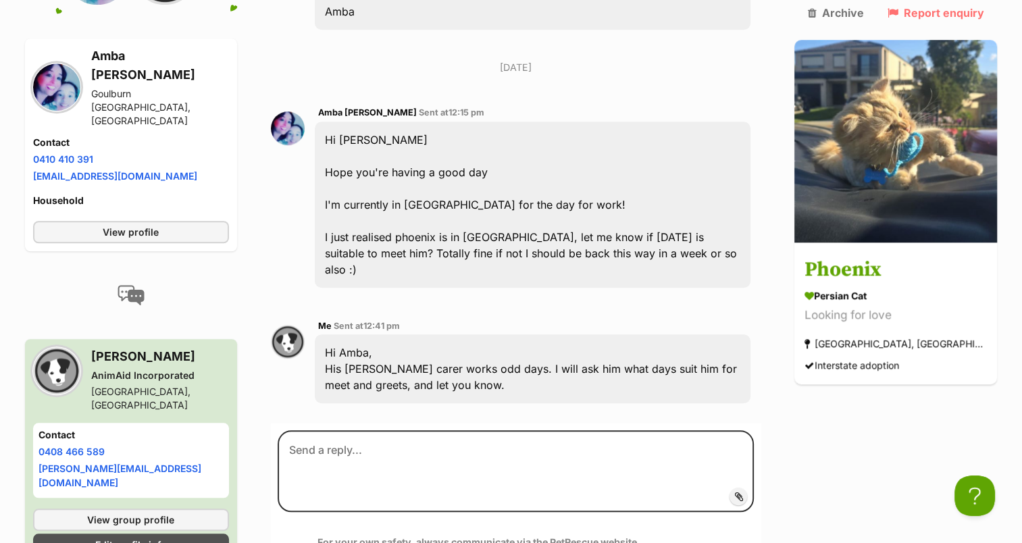
scroll to position [1060, 0]
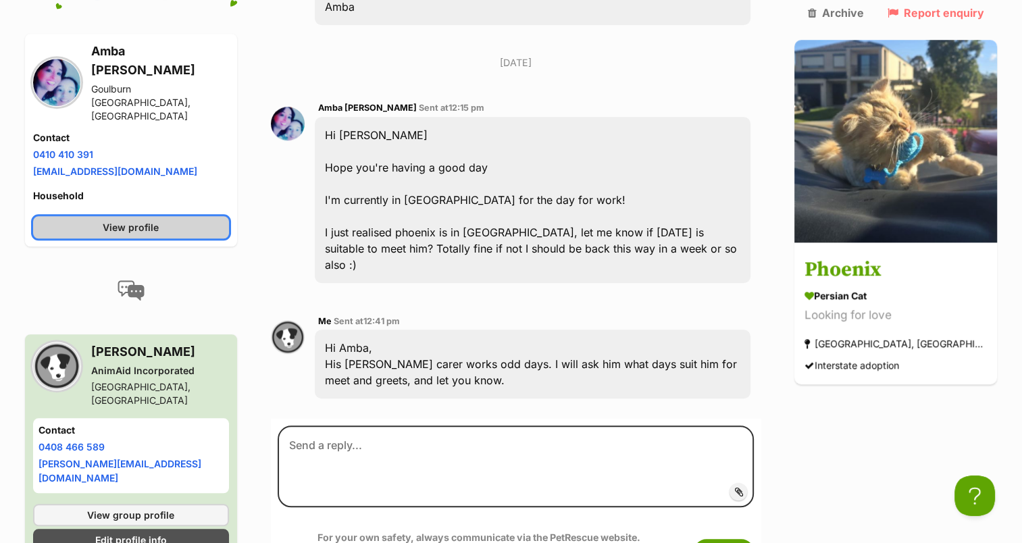
click at [55, 217] on link "View profile" at bounding box center [131, 228] width 196 height 22
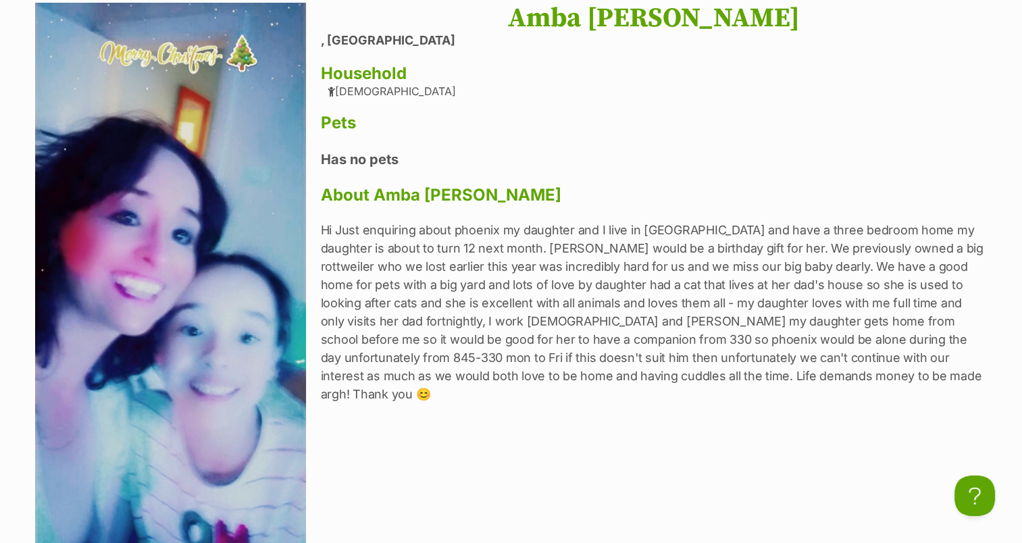
scroll to position [178, 0]
